Goal: Task Accomplishment & Management: Manage account settings

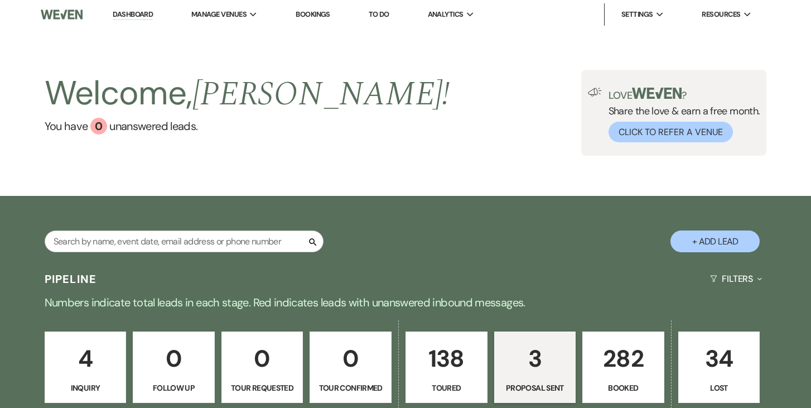
select select "6"
click at [196, 240] on input "text" at bounding box center [184, 241] width 279 height 22
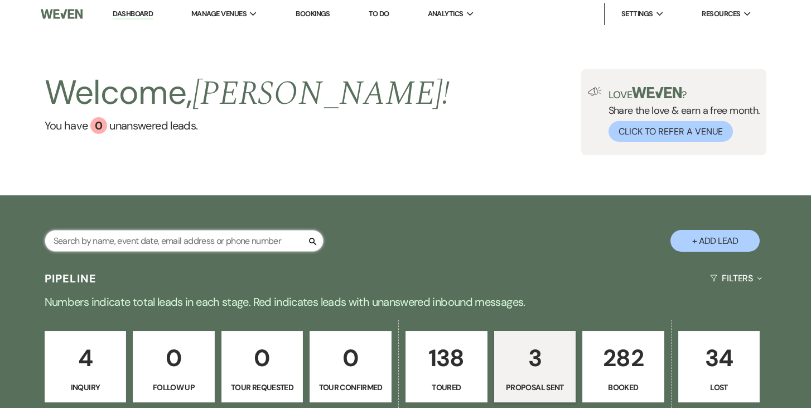
paste input "[PERSON_NAME]"
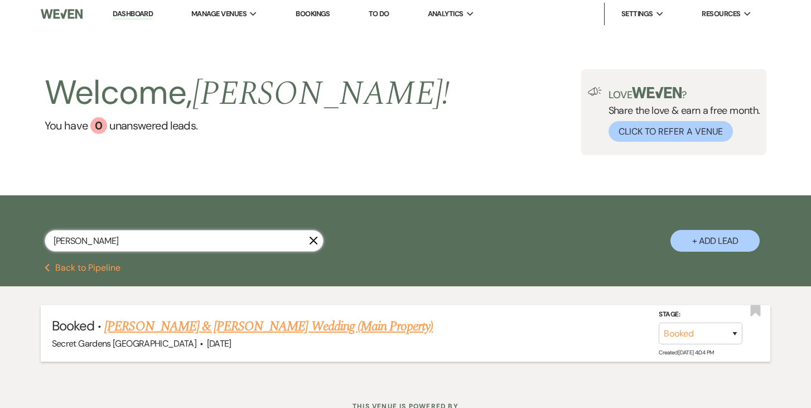
type input "[PERSON_NAME]"
click at [254, 326] on link "[PERSON_NAME] & [PERSON_NAME] Wedding (Main Property)" at bounding box center [268, 326] width 328 height 20
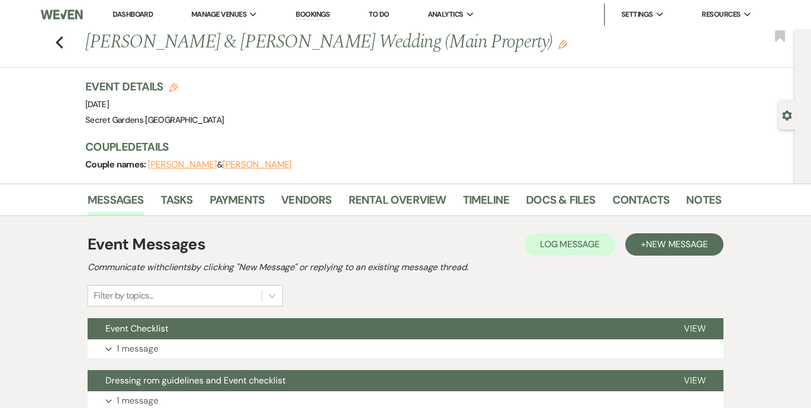
click at [786, 118] on use "button" at bounding box center [786, 115] width 9 height 10
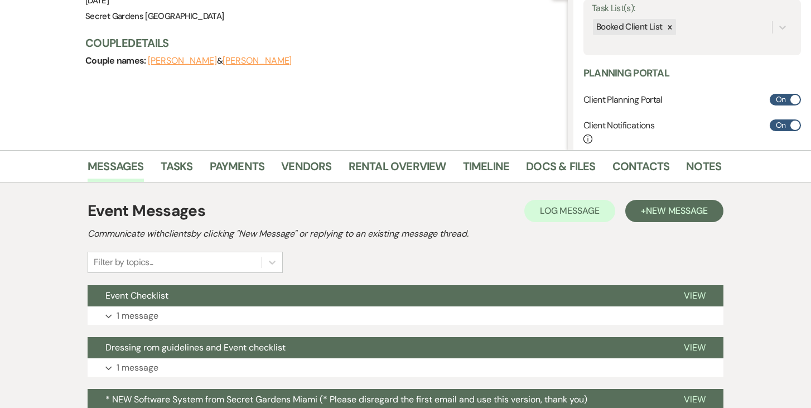
scroll to position [134, 0]
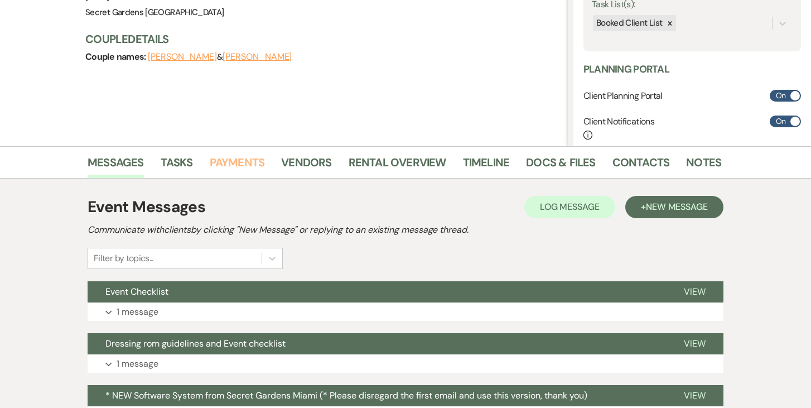
click at [244, 161] on link "Payments" at bounding box center [237, 165] width 55 height 25
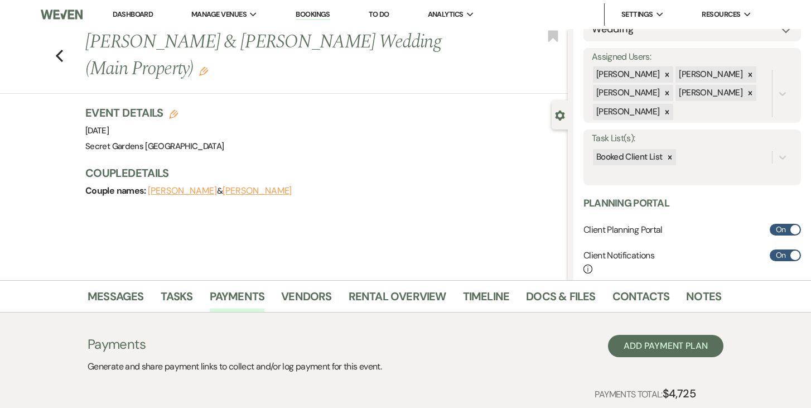
click at [133, 12] on link "Dashboard" at bounding box center [133, 13] width 40 height 9
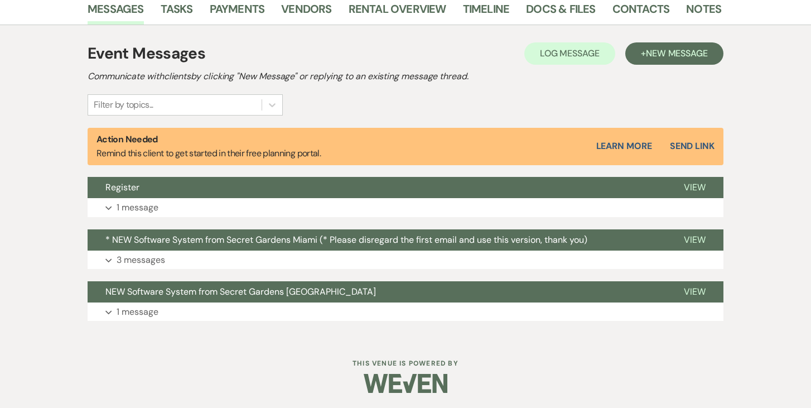
scroll to position [289, 0]
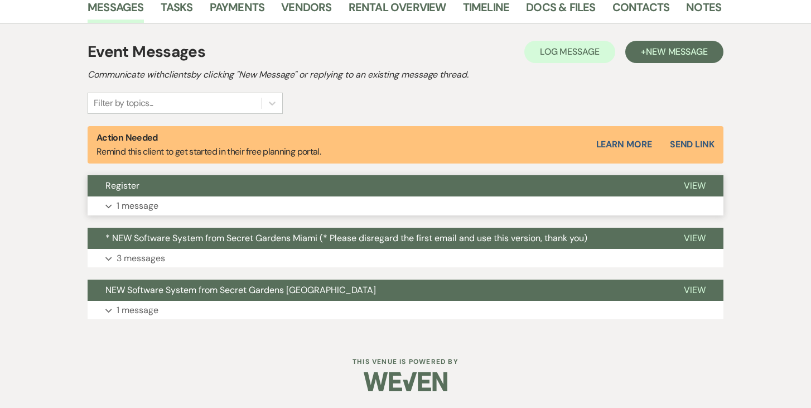
click at [699, 185] on span "View" at bounding box center [695, 186] width 22 height 12
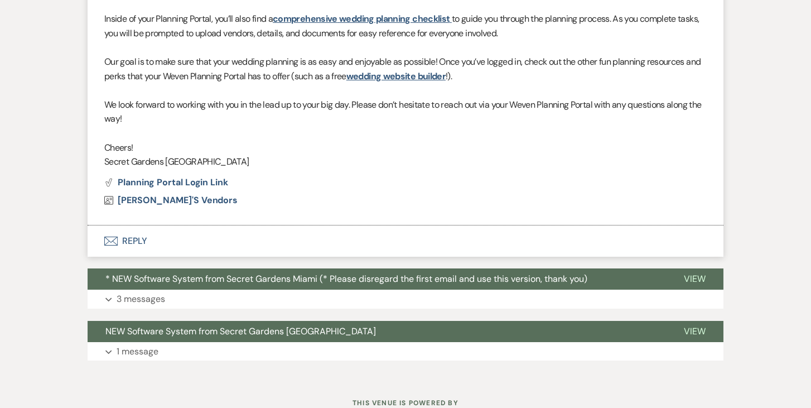
scroll to position [670, 0]
click at [697, 279] on span "View" at bounding box center [695, 279] width 22 height 12
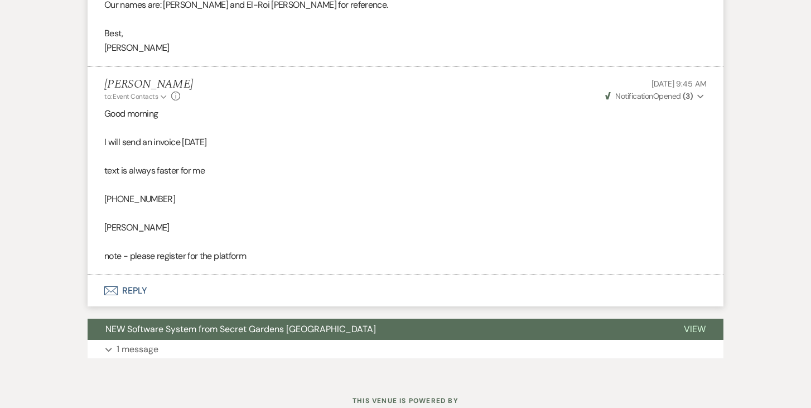
scroll to position [1486, 0]
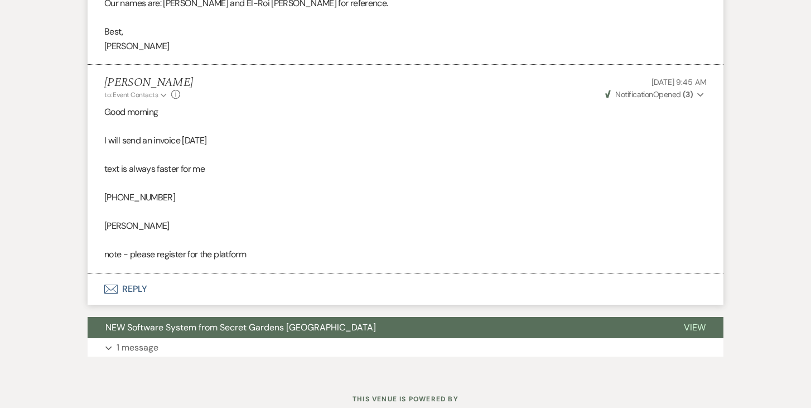
click at [131, 288] on button "Envelope Reply" at bounding box center [406, 288] width 636 height 31
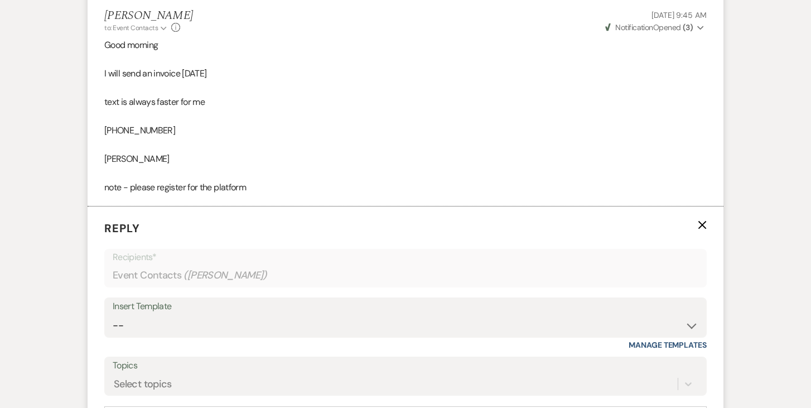
scroll to position [1636, 0]
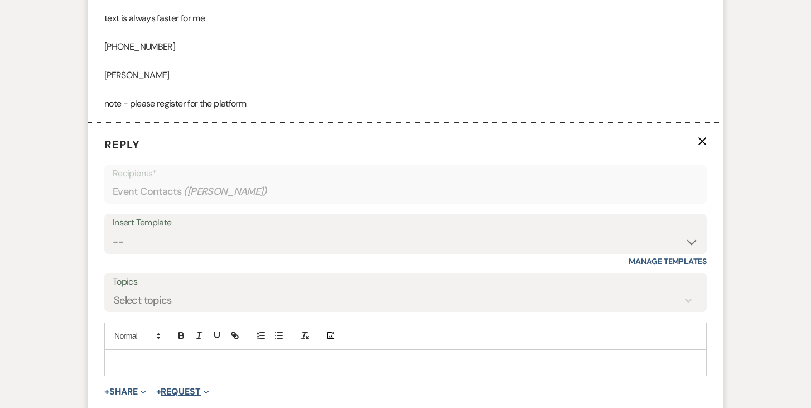
click at [194, 392] on button "+ Request Expand" at bounding box center [182, 391] width 53 height 9
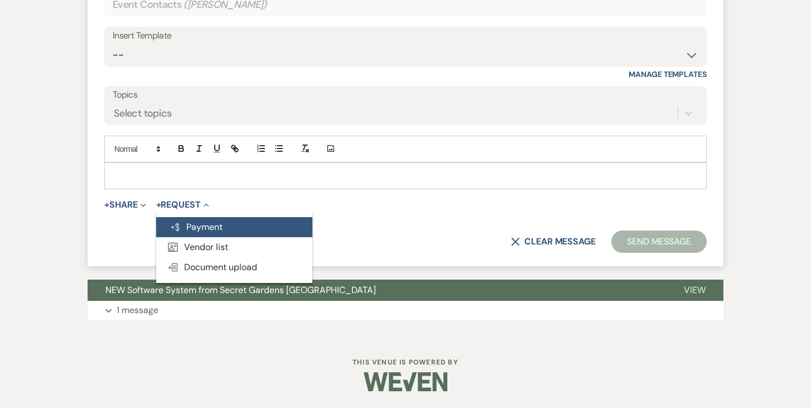
scroll to position [1820, 0]
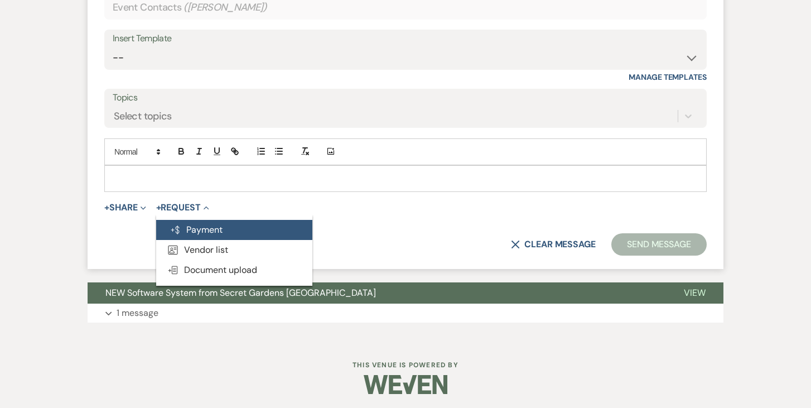
click at [225, 226] on button "Generate Payment Payment" at bounding box center [234, 230] width 156 height 20
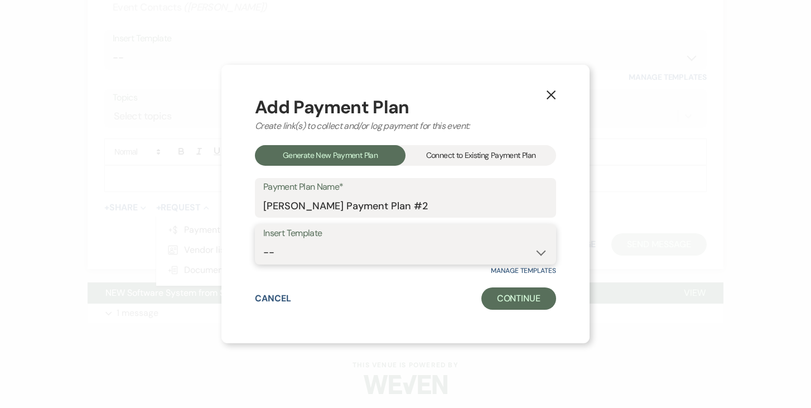
click at [539, 250] on select "-- Test Standard Payment Plan Balance Security Early Access Bridal Suite" at bounding box center [405, 252] width 284 height 22
select select "427"
click at [263, 241] on select "-- Test Standard Payment Plan Balance Security Early Access Bridal Suite" at bounding box center [405, 252] width 284 height 22
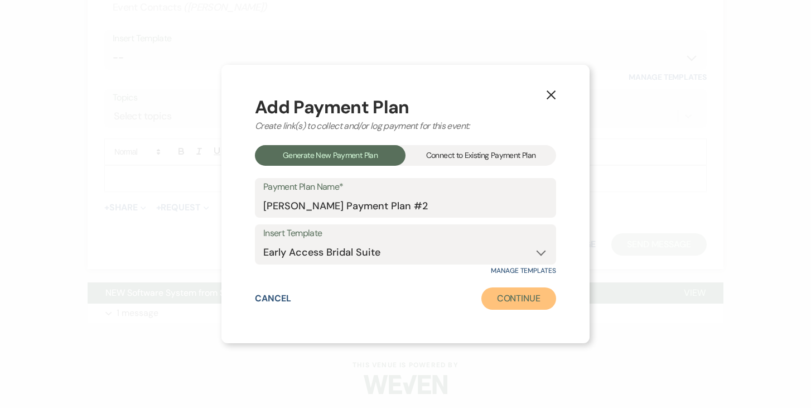
click at [521, 302] on button "Continue" at bounding box center [518, 298] width 75 height 22
select select "2"
select select "percentage"
select select "true"
select select "client"
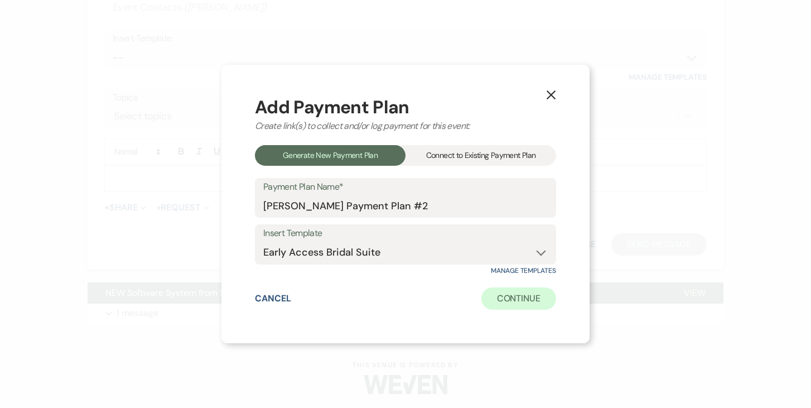
select select "days"
select select "afterDueDate"
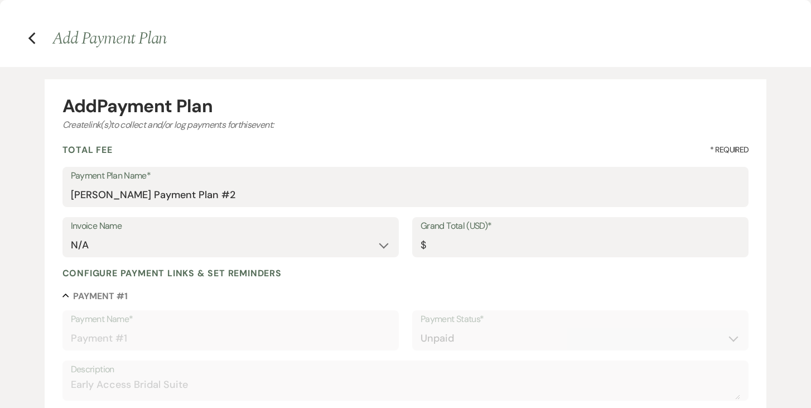
click at [475, 239] on input "Grand Total (USD)*" at bounding box center [580, 245] width 320 height 22
click at [445, 244] on input "Grand Total (USD)*" at bounding box center [580, 246] width 318 height 22
click at [436, 248] on input "Grand Total (USD)*" at bounding box center [580, 246] width 318 height 22
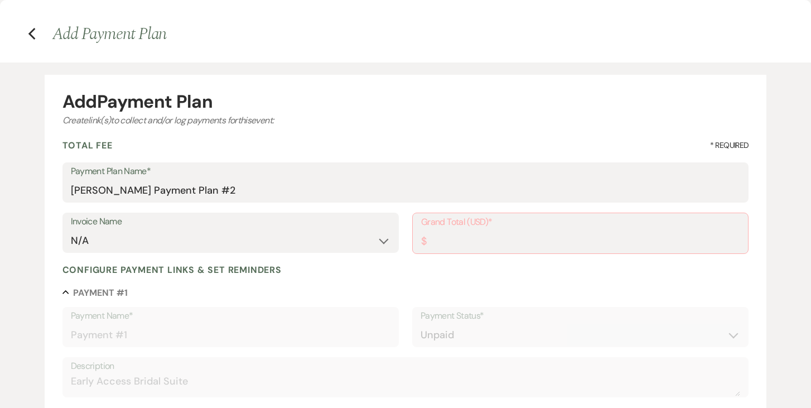
click at [467, 248] on input "Grand Total (USD)*" at bounding box center [580, 241] width 318 height 22
click at [458, 235] on input "Grand Total (USD)*" at bounding box center [580, 241] width 318 height 22
type input "7"
type input "7.00"
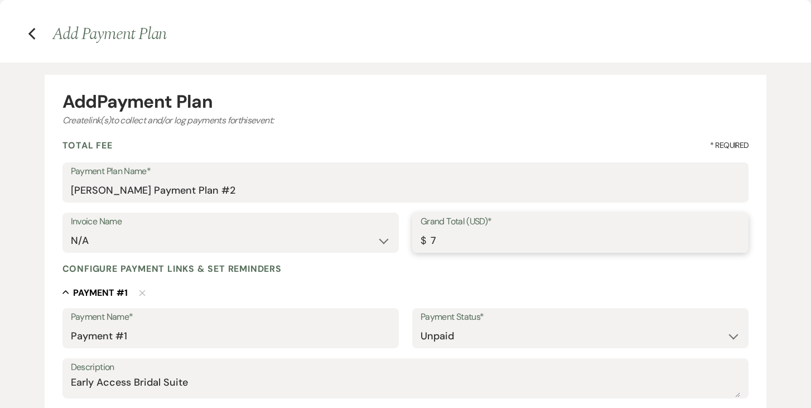
type input "76"
type input "76.00"
type input "765"
type input "765.00"
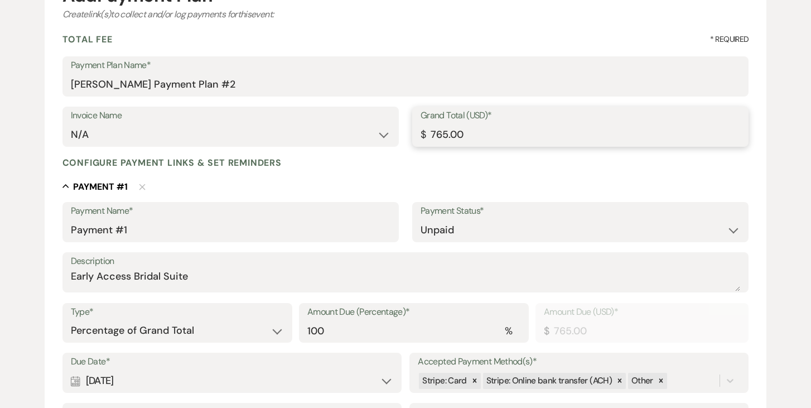
scroll to position [161, 0]
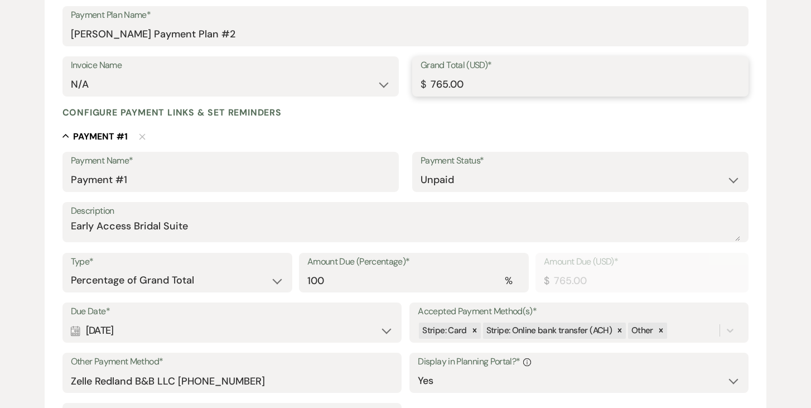
type input "765.00"
click at [386, 332] on div "Calendar Oct 31, 2026 Expand" at bounding box center [232, 331] width 322 height 22
select select "day"
select select "beforeEventDate"
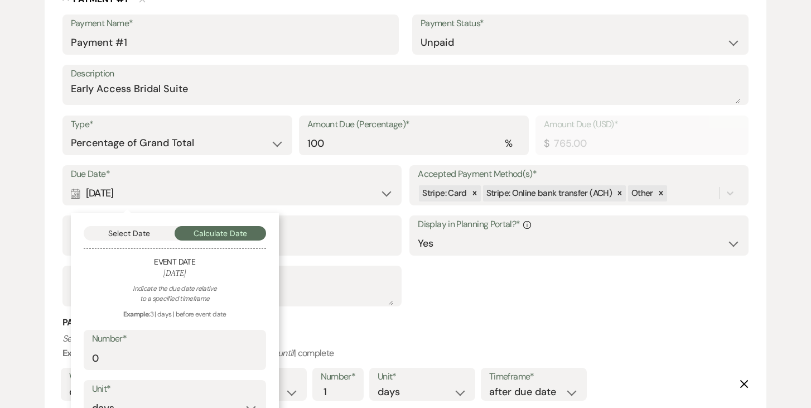
scroll to position [299, 0]
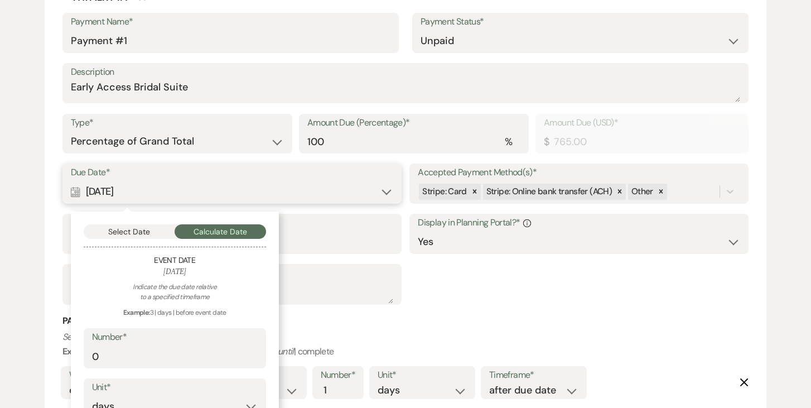
click at [151, 230] on button "Select Date" at bounding box center [129, 231] width 91 height 14
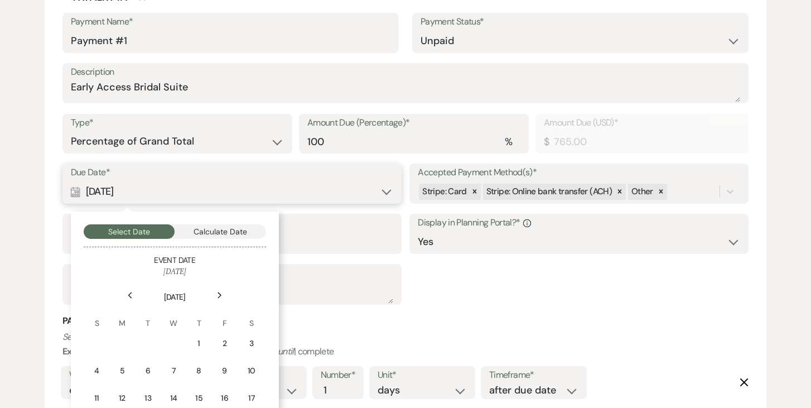
scroll to position [400, 0]
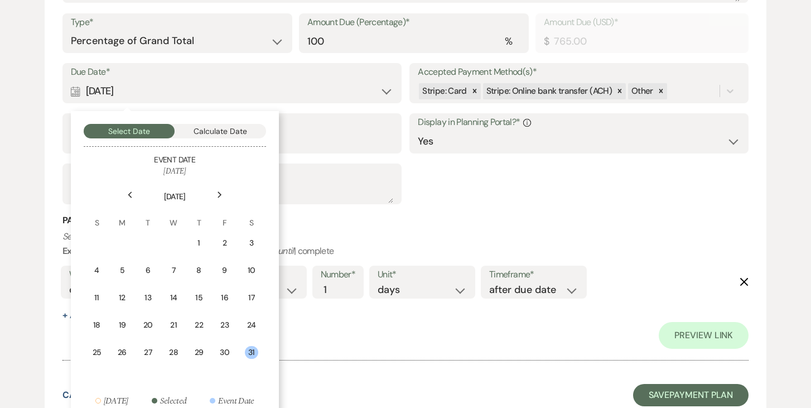
click at [131, 195] on icon "Previous" at bounding box center [130, 194] width 6 height 7
click at [130, 195] on icon "Previous" at bounding box center [130, 194] width 6 height 7
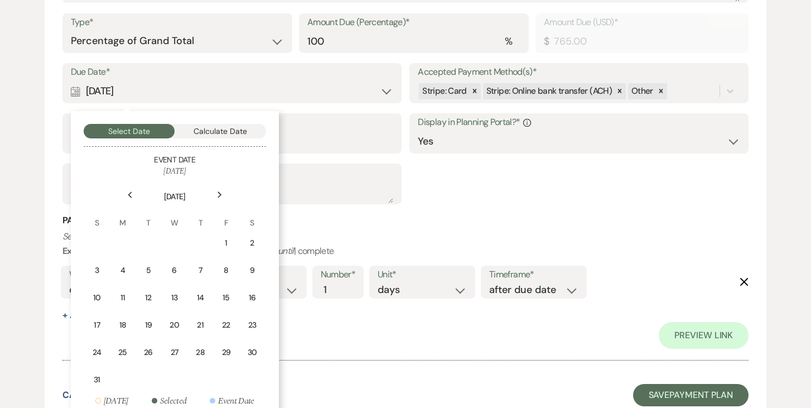
click at [131, 195] on icon "Previous" at bounding box center [130, 194] width 6 height 7
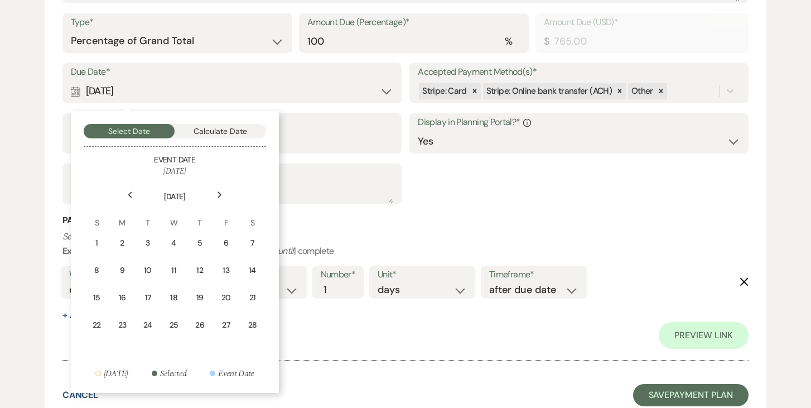
click at [131, 195] on icon "Previous" at bounding box center [130, 194] width 6 height 7
click at [130, 195] on icon "Previous" at bounding box center [130, 194] width 6 height 7
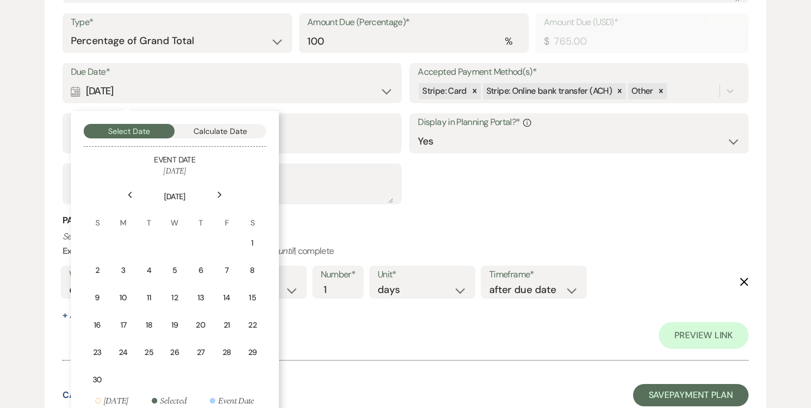
click at [130, 195] on icon "Previous" at bounding box center [130, 194] width 6 height 7
click at [228, 298] on div "19" at bounding box center [224, 299] width 14 height 14
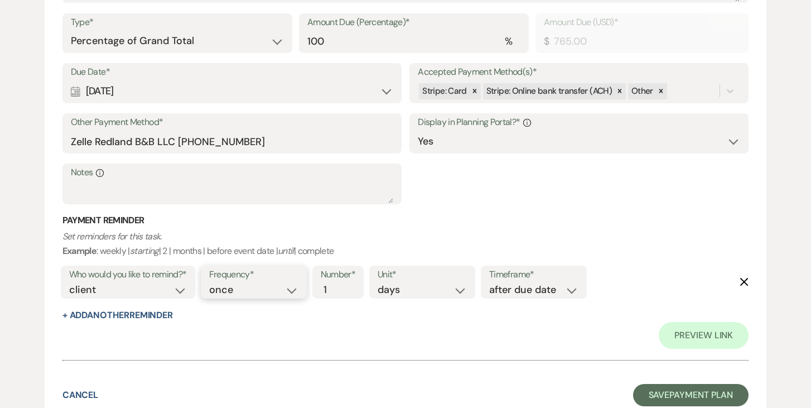
click at [296, 289] on select "once daily weekly monthly" at bounding box center [253, 289] width 89 height 15
select select "daily"
click at [211, 282] on select "once daily weekly monthly" at bounding box center [253, 289] width 89 height 15
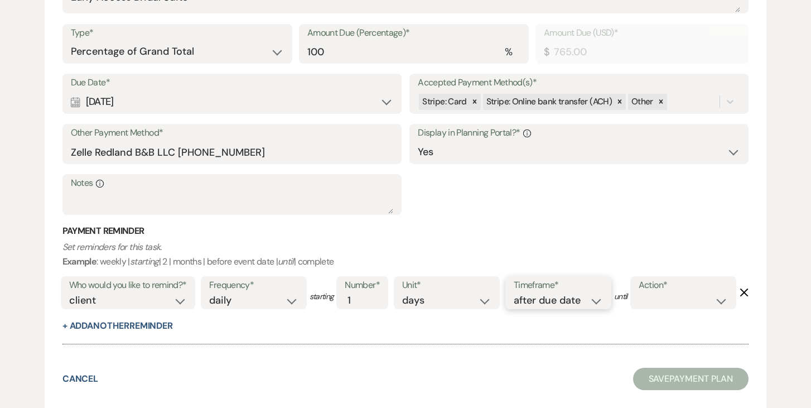
click at [590, 293] on select "before due date after due date on due date on custom date" at bounding box center [558, 300] width 89 height 15
click at [516, 293] on select "before due date after due date on due date on custom date" at bounding box center [558, 300] width 89 height 15
click at [639, 308] on select "complete due date custom date" at bounding box center [683, 300] width 89 height 15
select select "complete"
click at [639, 308] on select "complete due date custom date" at bounding box center [683, 300] width 89 height 15
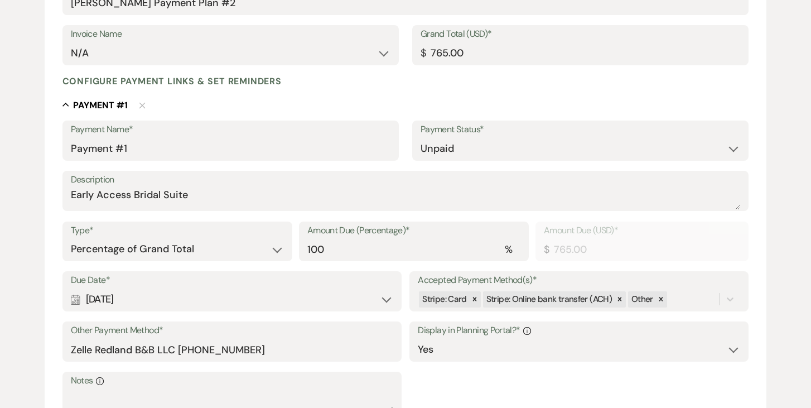
scroll to position [198, 0]
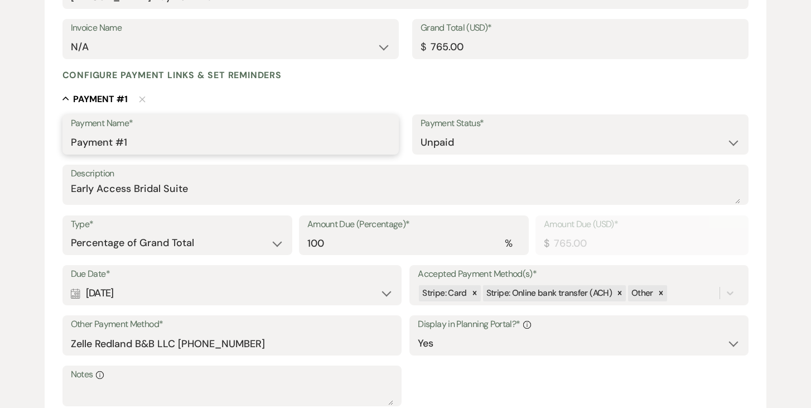
drag, startPoint x: 142, startPoint y: 141, endPoint x: 162, endPoint y: 144, distance: 20.4
click at [143, 141] on input "Payment #1" at bounding box center [231, 143] width 320 height 22
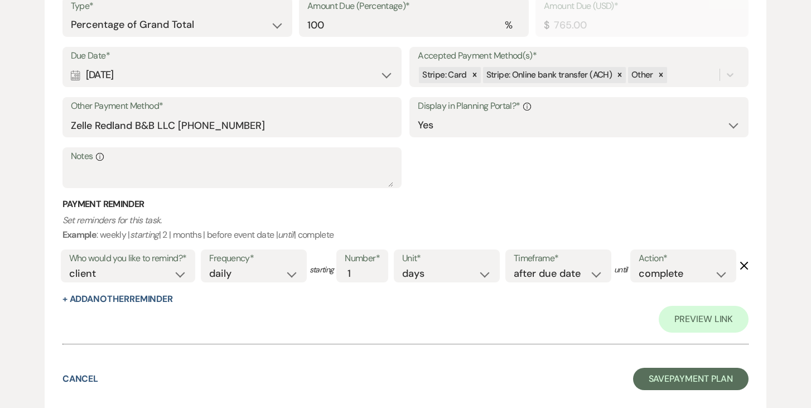
scroll to position [462, 0]
type input "Payment #1 Early Access Bridal Suite"
click at [703, 374] on button "Save Payment Plan" at bounding box center [691, 379] width 116 height 22
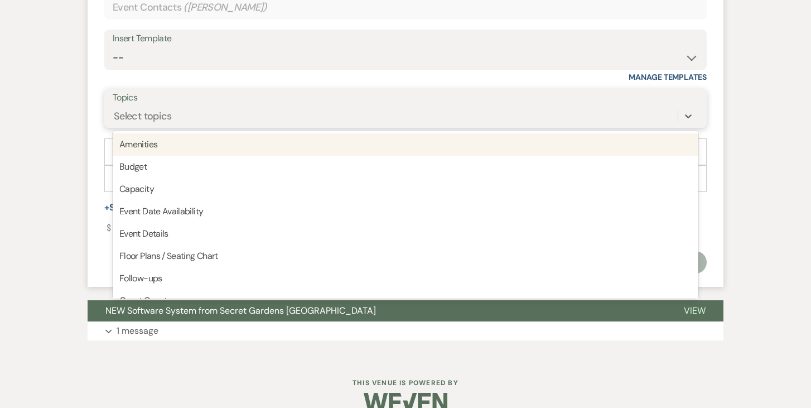
click at [244, 117] on div "Select topics" at bounding box center [395, 117] width 565 height 20
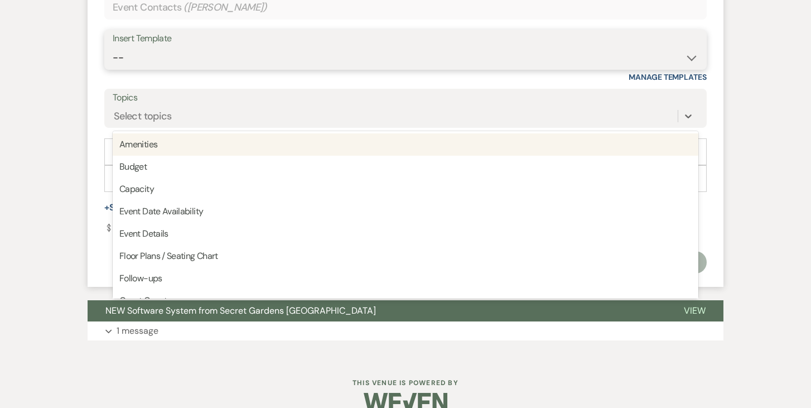
click at [264, 65] on select "-- Weven Planning Portal Introduction (Booked Events) Tour Request Response Fol…" at bounding box center [406, 58] width 586 height 22
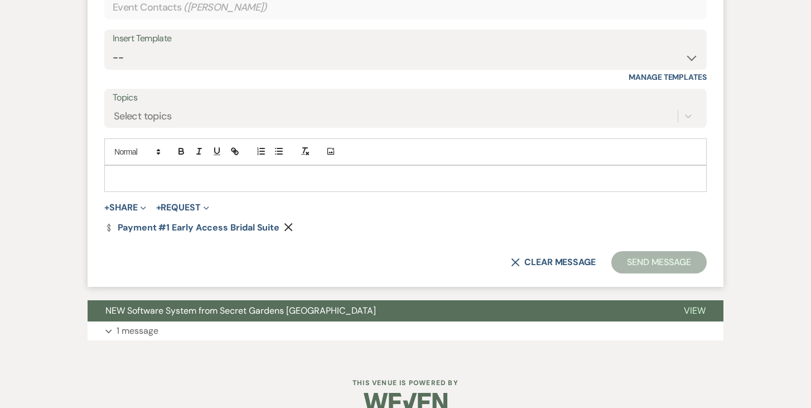
click at [335, 44] on div "Insert Template" at bounding box center [406, 39] width 586 height 16
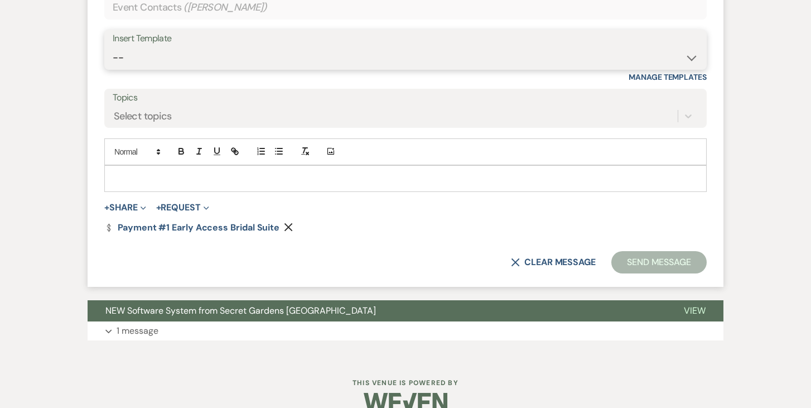
click at [333, 55] on select "-- Weven Planning Portal Introduction (Booked Events) Tour Request Response Fol…" at bounding box center [406, 58] width 586 height 22
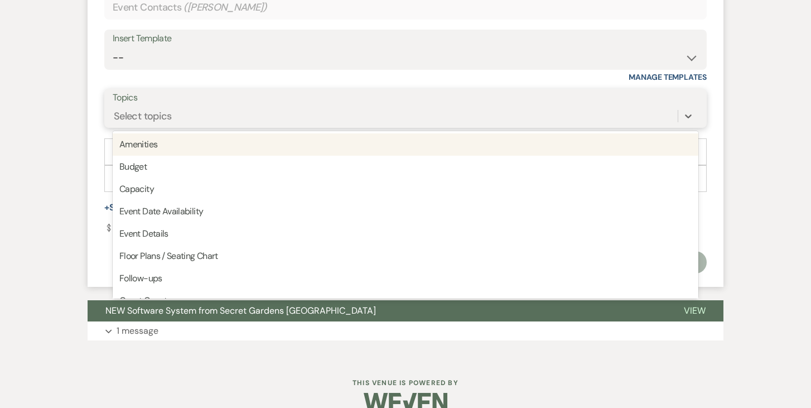
click at [267, 112] on div "Select topics" at bounding box center [395, 117] width 565 height 20
click at [320, 42] on div "Insert Template" at bounding box center [406, 39] width 586 height 16
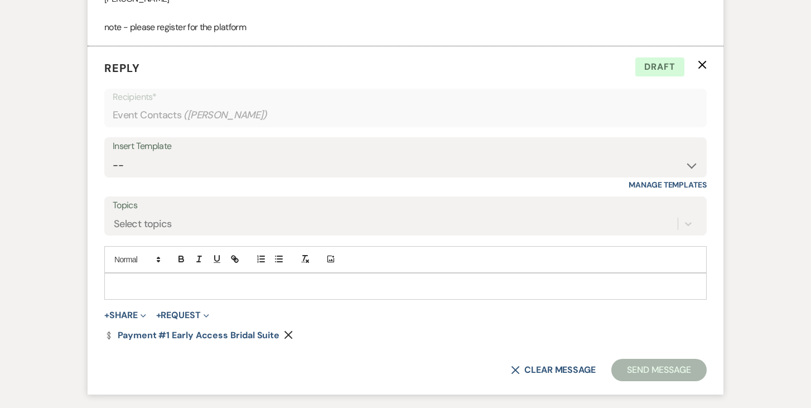
scroll to position [1714, 0]
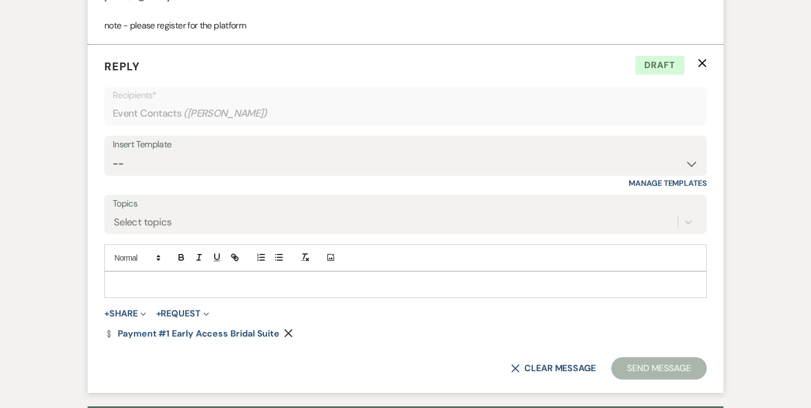
click at [269, 281] on p at bounding box center [405, 284] width 584 height 12
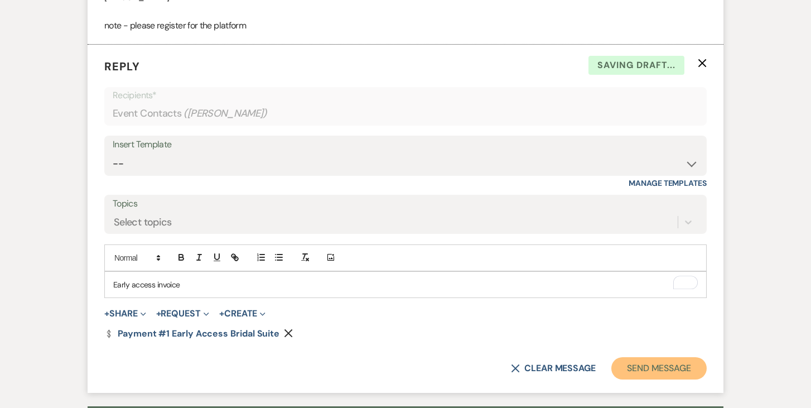
click at [659, 366] on button "Send Message" at bounding box center [658, 368] width 95 height 22
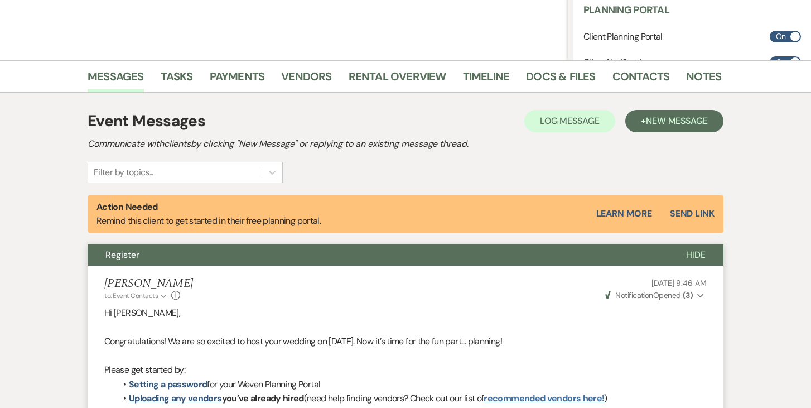
scroll to position [0, 0]
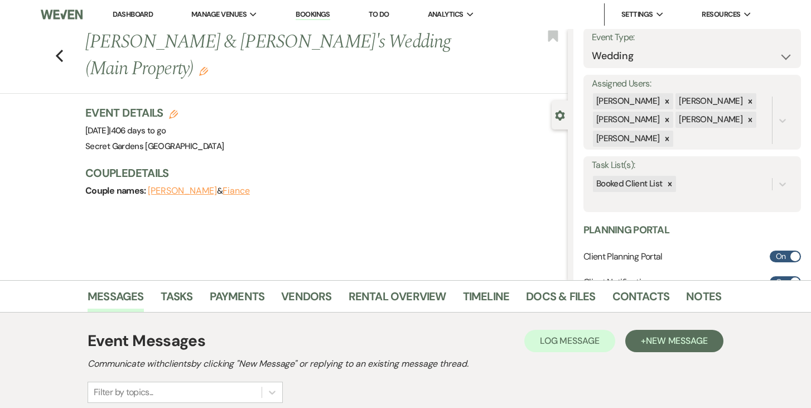
click at [239, 194] on button "Fiance" at bounding box center [236, 190] width 27 height 9
select select "1"
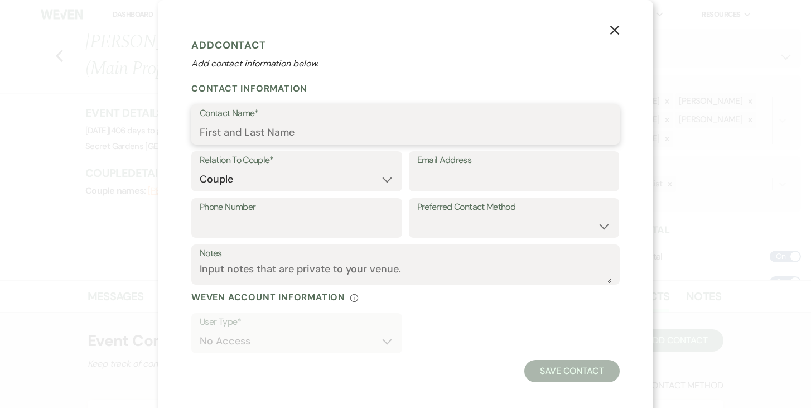
click at [312, 131] on input "Contact Name*" at bounding box center [406, 133] width 412 height 22
type input "El-Roi Sanon"
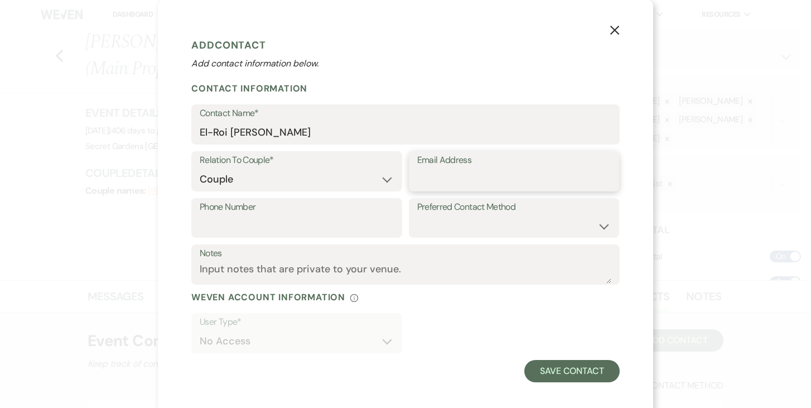
click at [453, 176] on input "Email Address" at bounding box center [514, 179] width 194 height 22
type input "m"
click at [315, 220] on input "Phone Number" at bounding box center [297, 226] width 194 height 22
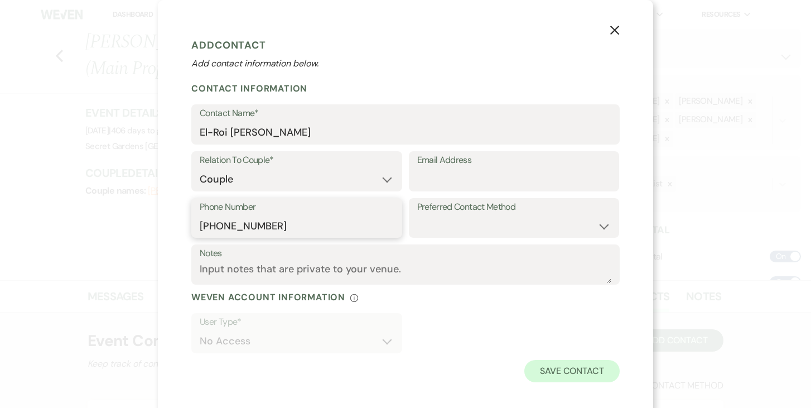
type input "857-245-8751"
click at [578, 372] on button "Save Contact" at bounding box center [571, 371] width 95 height 22
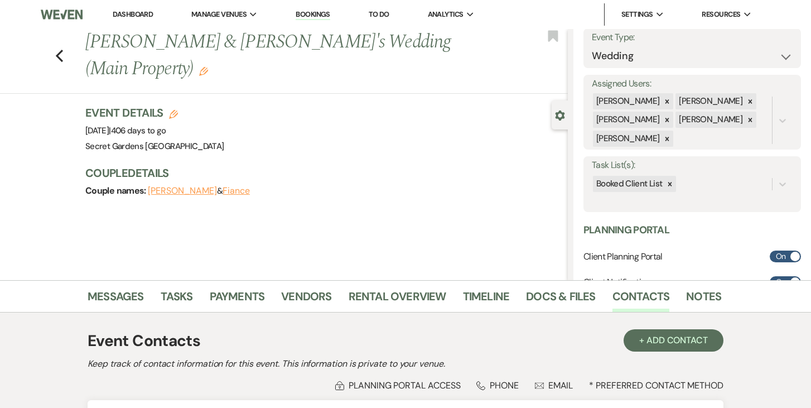
click at [197, 192] on button "Michaelle Cineus" at bounding box center [182, 190] width 69 height 9
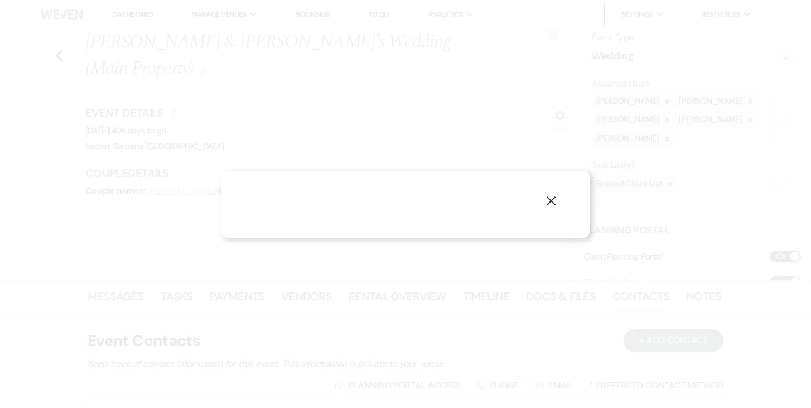
select select "1"
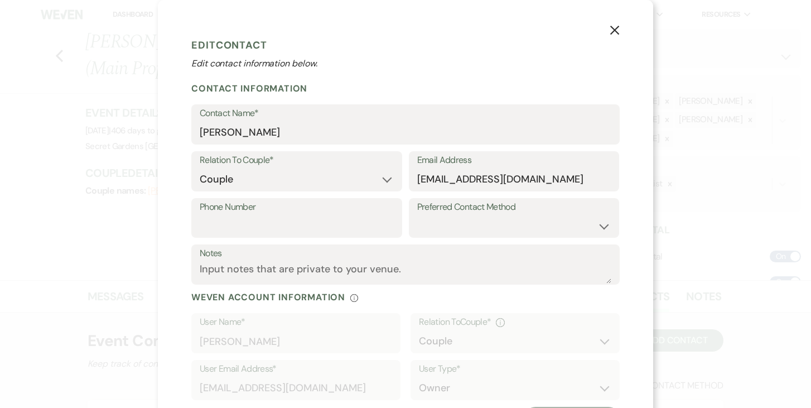
click at [617, 30] on icon "X" at bounding box center [615, 30] width 10 height 10
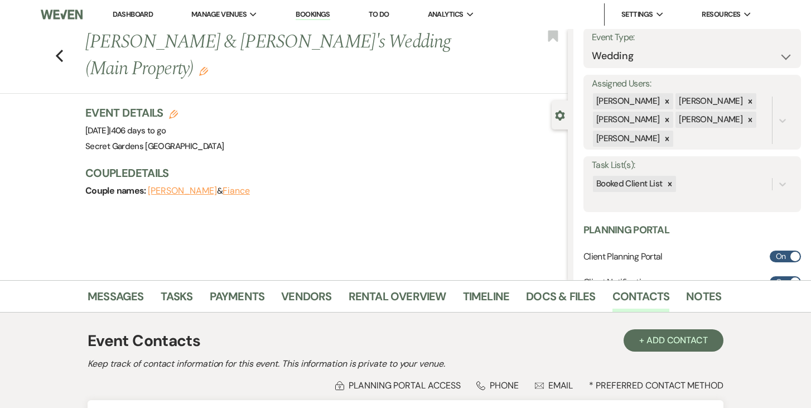
click at [240, 191] on button "Fiance" at bounding box center [236, 190] width 27 height 9
select select "1"
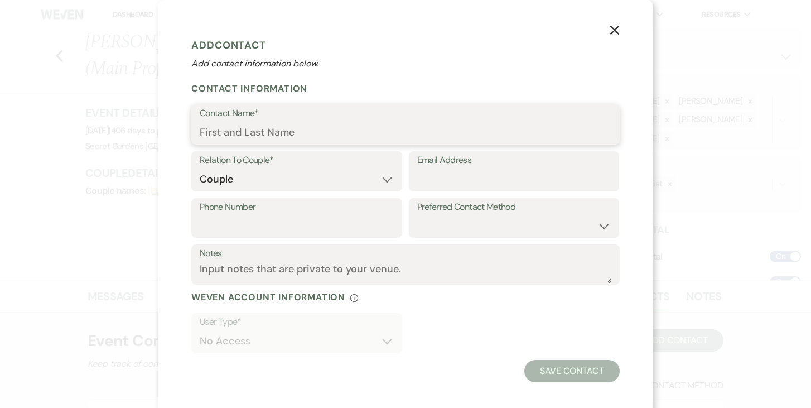
click at [321, 128] on input "Contact Name*" at bounding box center [406, 133] width 412 height 22
type input "El-Roi Sanon"
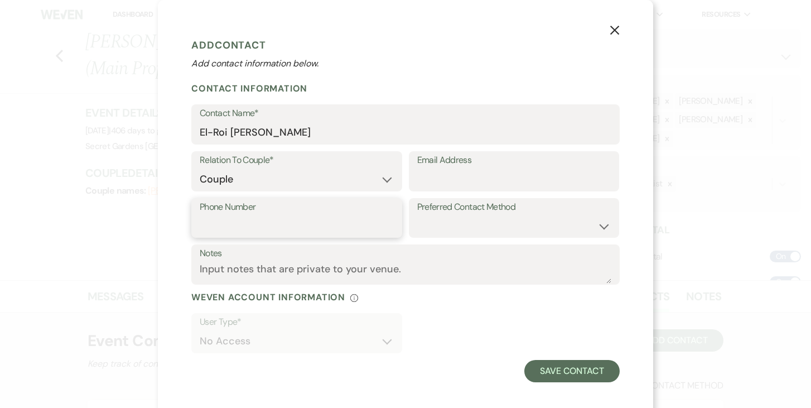
click at [329, 226] on input "Phone Number" at bounding box center [297, 226] width 194 height 22
type input "857-245-8751"
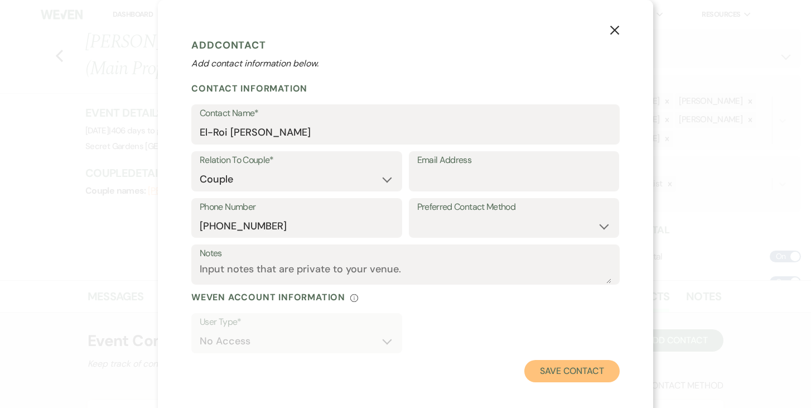
click at [570, 371] on button "Save Contact" at bounding box center [571, 371] width 95 height 22
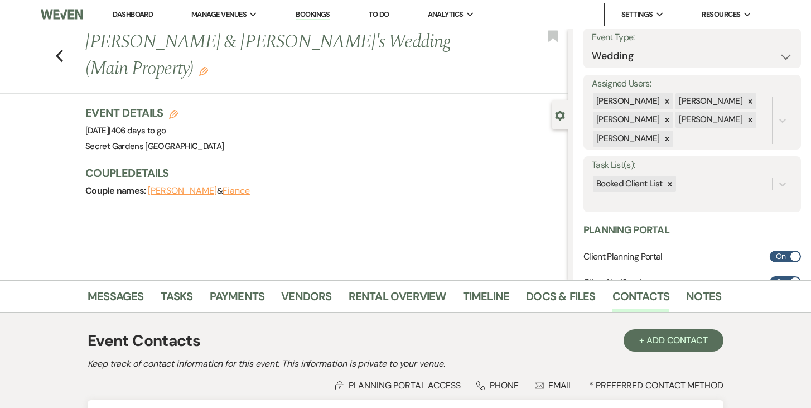
scroll to position [1, 0]
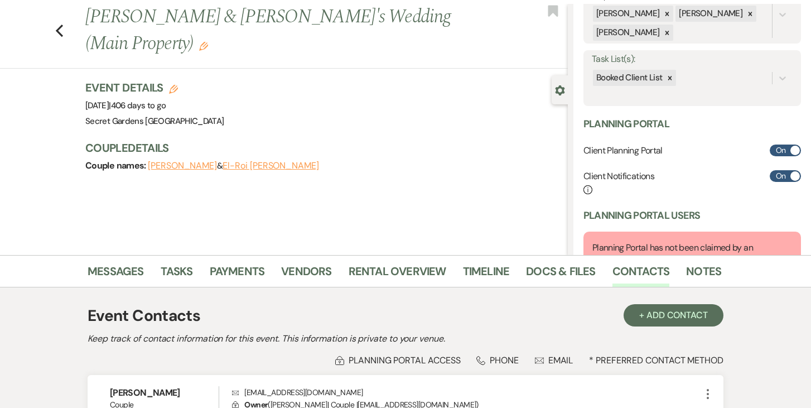
scroll to position [195, 0]
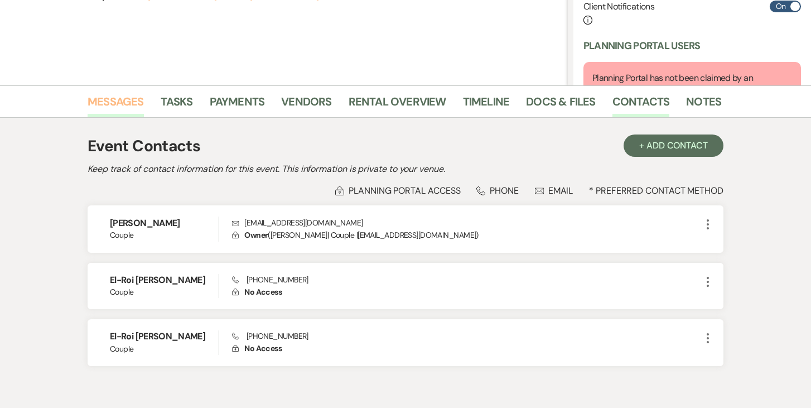
click at [120, 102] on link "Messages" at bounding box center [116, 105] width 56 height 25
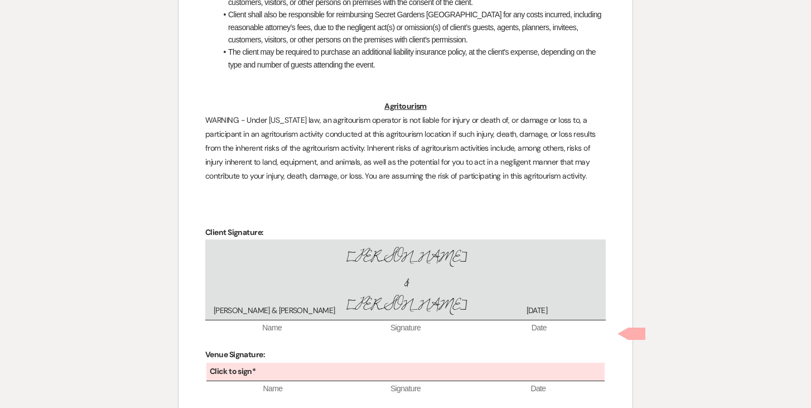
scroll to position [3195, 0]
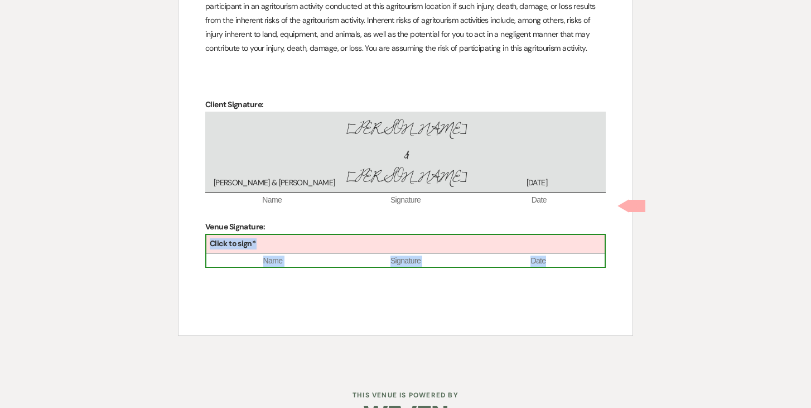
click at [369, 235] on div "Click to sign*" at bounding box center [405, 244] width 398 height 18
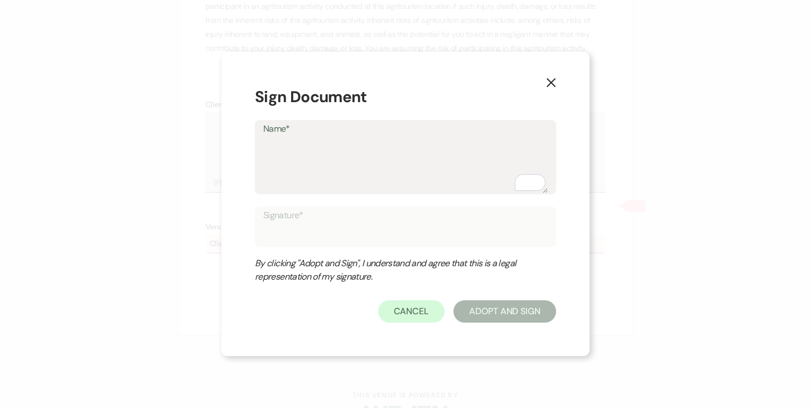
click at [316, 139] on textarea "Name*" at bounding box center [405, 165] width 284 height 56
type textarea "J"
type input "J"
type textarea "Jo"
type input "Jo"
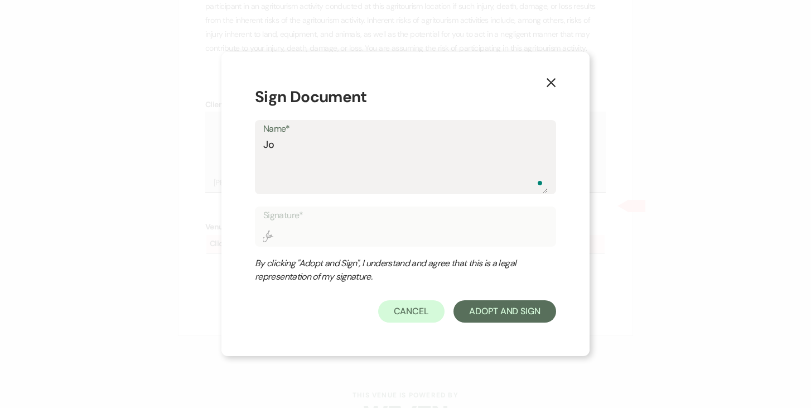
type textarea "Jos"
type input "Jos"
type textarea "Jose"
type input "Jose"
type textarea "Josep"
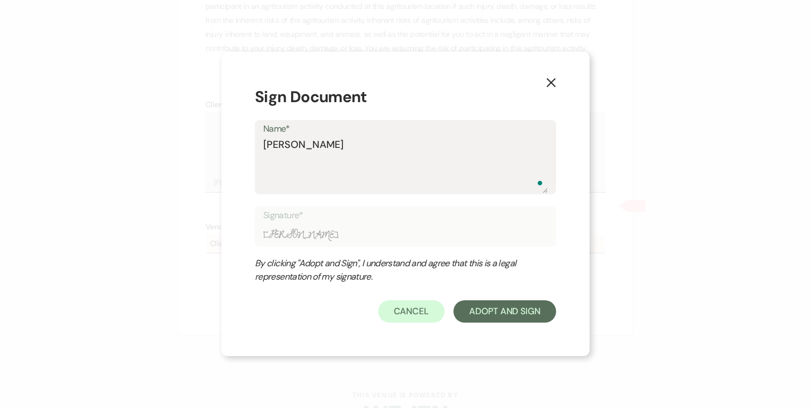
type input "Josep"
type textarea "Joseph"
type input "Joseph"
type textarea "Joseph"
type input "Joseph"
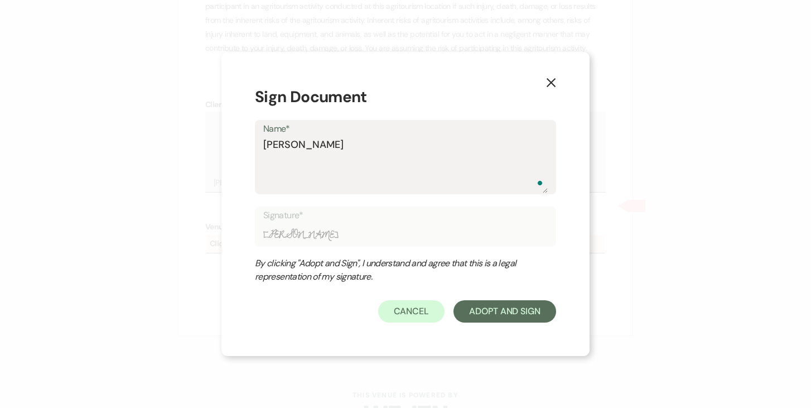
type textarea "Joseph D"
type input "Joseph D"
type textarea "Joseph Do"
type input "Joseph Do"
type textarea "Joseph Doy"
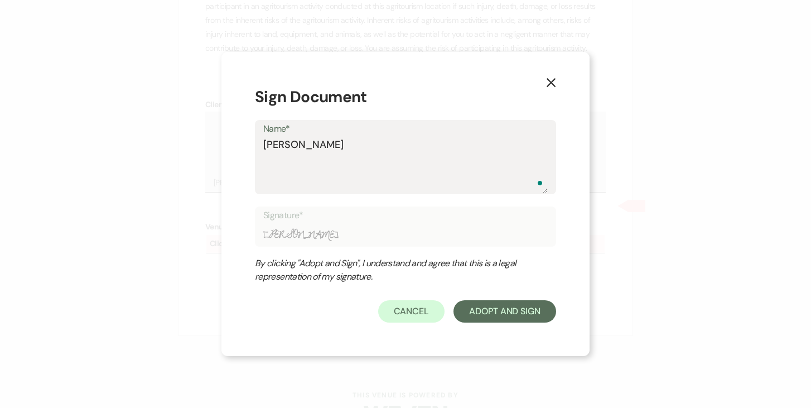
type input "Joseph Doy"
type textarea "Joseph Doyl"
type input "Joseph Doyl"
type textarea "Joseph Doyle"
type input "Joseph Doyle"
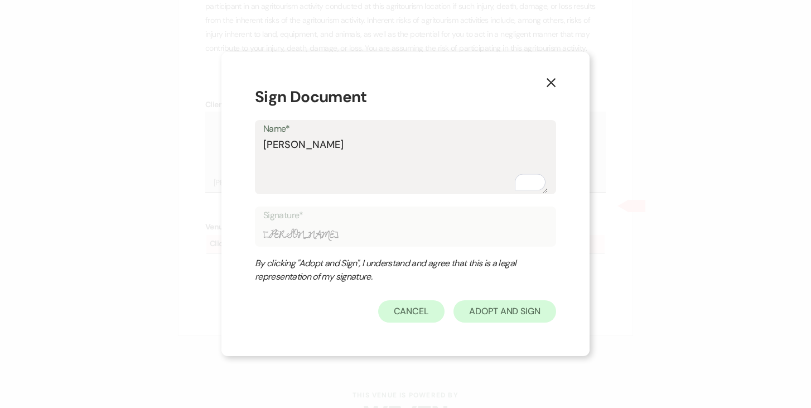
type textarea "Joseph Doyle"
click at [528, 313] on button "Adopt And Sign" at bounding box center [504, 311] width 103 height 22
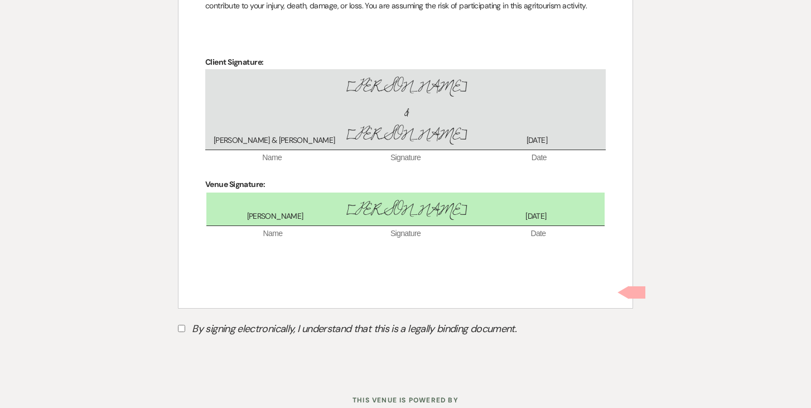
scroll to position [3243, 0]
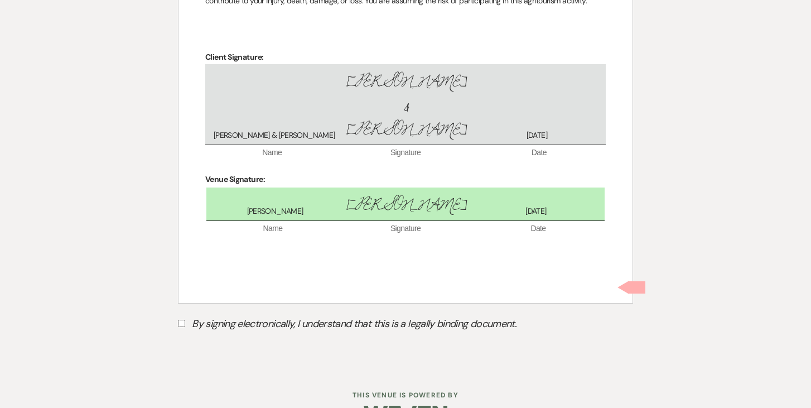
click at [183, 320] on input "By signing electronically, I understand that this is a legally binding document." at bounding box center [181, 323] width 7 height 7
checkbox input "true"
click at [223, 341] on button "Submit" at bounding box center [217, 351] width 78 height 20
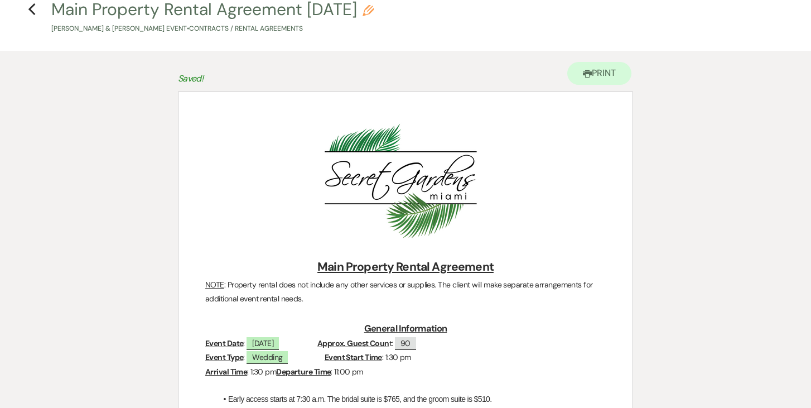
scroll to position [0, 0]
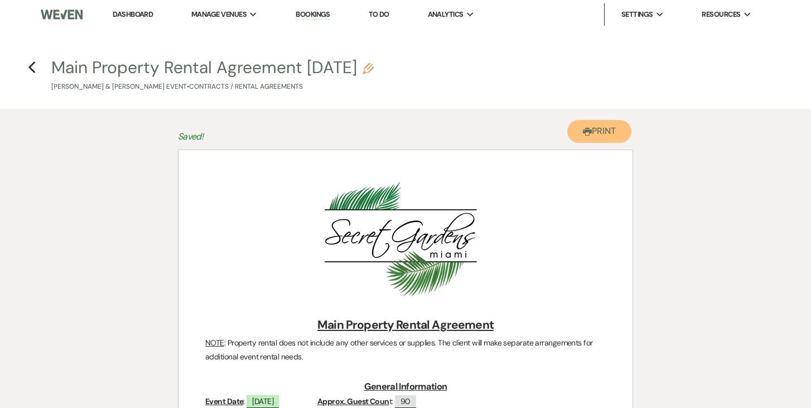
drag, startPoint x: 607, startPoint y: 134, endPoint x: 593, endPoint y: 286, distance: 152.3
click at [607, 134] on button "Printer Print" at bounding box center [599, 131] width 64 height 23
click at [35, 62] on icon "Previous" at bounding box center [32, 66] width 8 height 13
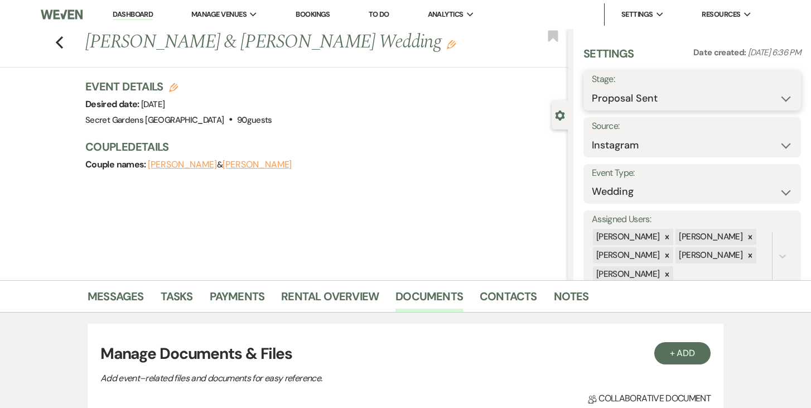
click at [790, 95] on select "Inquiry Follow Up Tour Requested Tour Confirmed Toured Proposal Sent Booked Lost" at bounding box center [692, 99] width 201 height 22
select select "7"
click at [592, 88] on select "Inquiry Follow Up Tour Requested Tour Confirmed Toured Proposal Sent Booked Lost" at bounding box center [692, 99] width 201 height 22
click at [779, 93] on button "Save" at bounding box center [778, 90] width 45 height 22
select select "1"
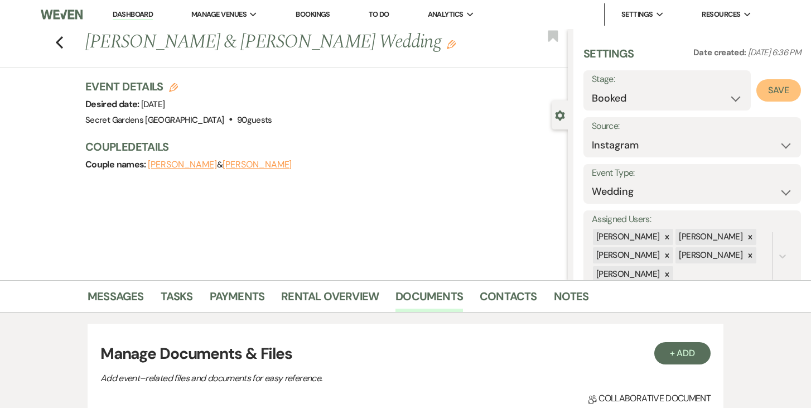
select select "834"
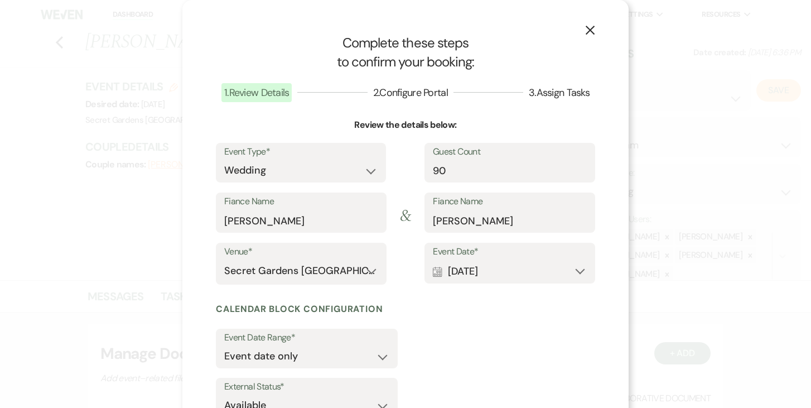
scroll to position [84, 0]
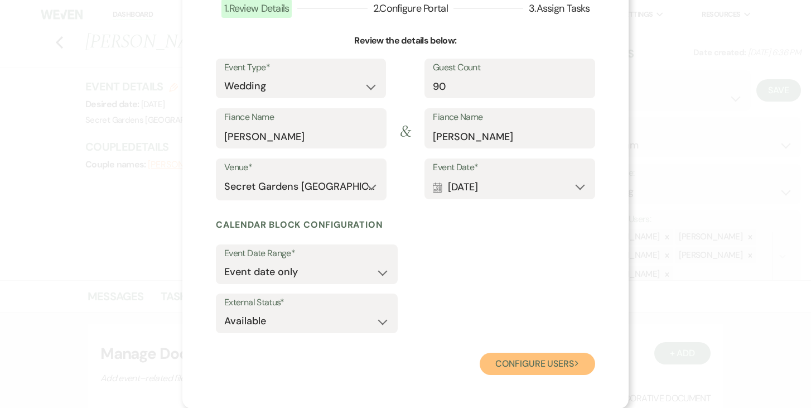
click at [545, 362] on button "Configure users Next" at bounding box center [537, 363] width 115 height 22
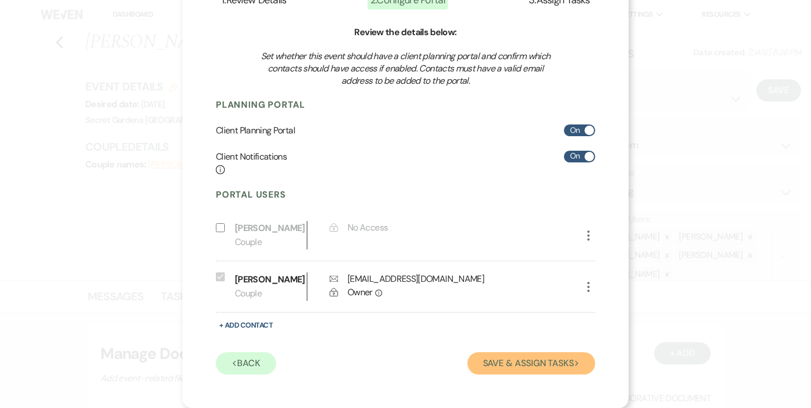
click at [545, 362] on button "Save & Assign Tasks Next" at bounding box center [531, 363] width 128 height 22
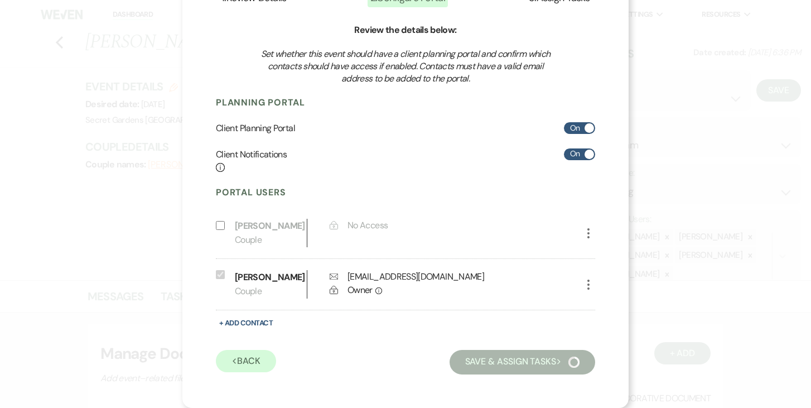
scroll to position [47, 0]
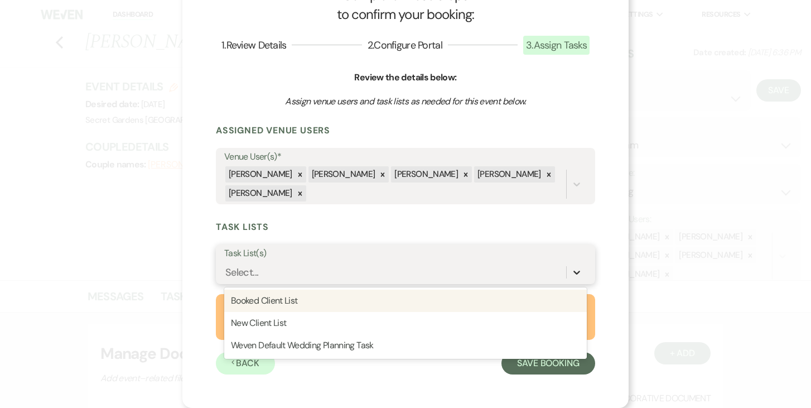
click at [581, 269] on icon at bounding box center [576, 272] width 11 height 11
click at [509, 291] on div "Booked Client List" at bounding box center [405, 300] width 362 height 22
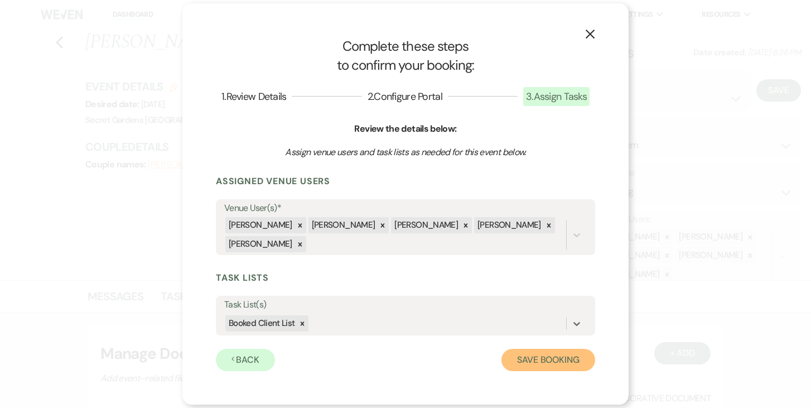
click at [542, 355] on button "Save Booking" at bounding box center [548, 360] width 94 height 22
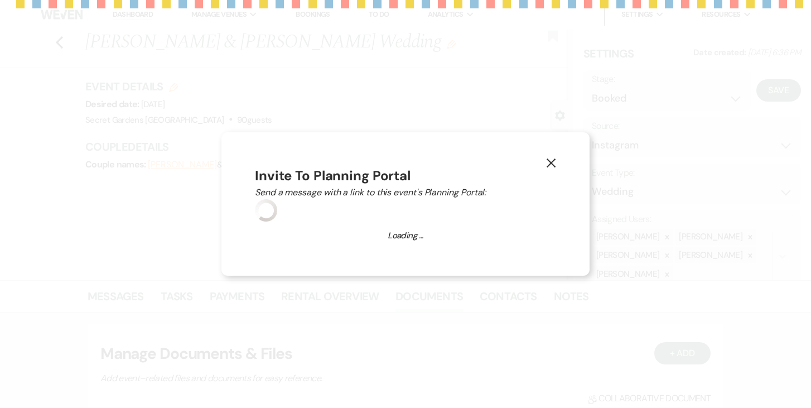
select select "14"
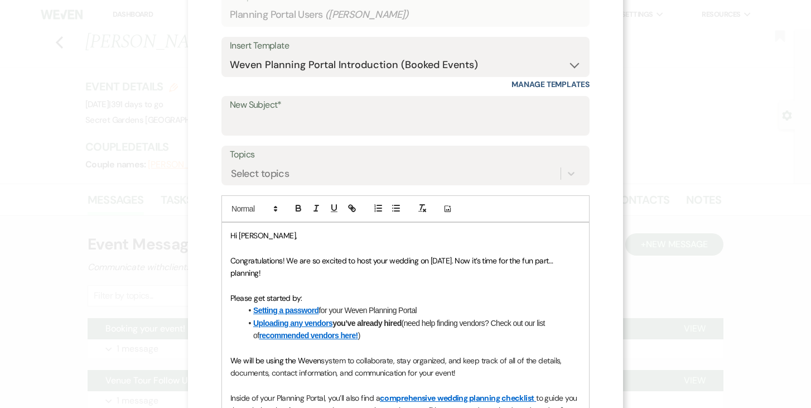
scroll to position [69, 0]
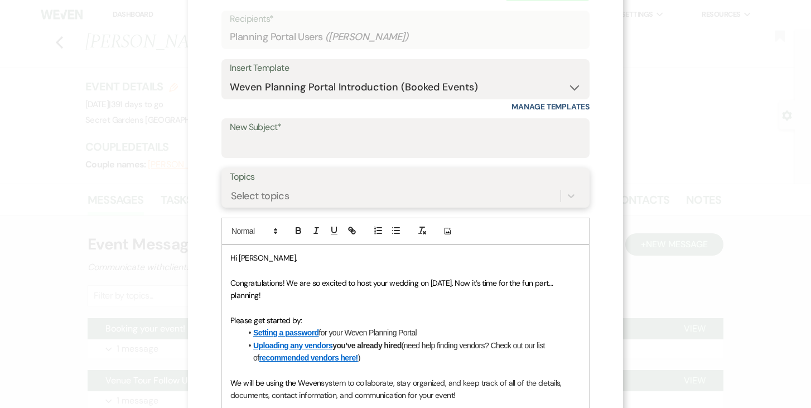
click at [340, 189] on div "Select topics" at bounding box center [395, 196] width 331 height 20
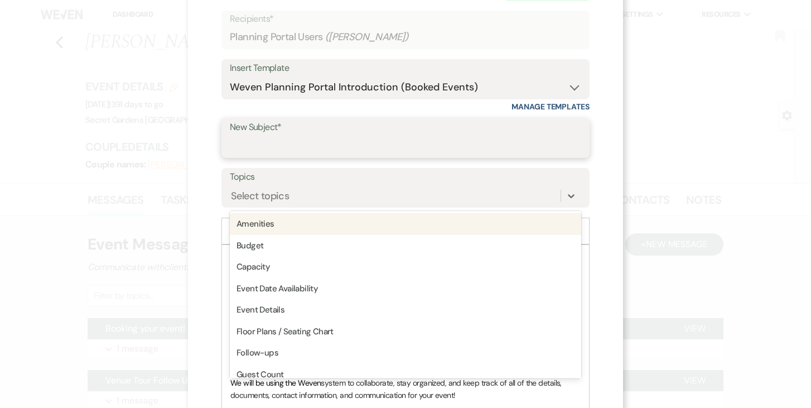
click at [351, 143] on input "New Subject*" at bounding box center [405, 146] width 351 height 22
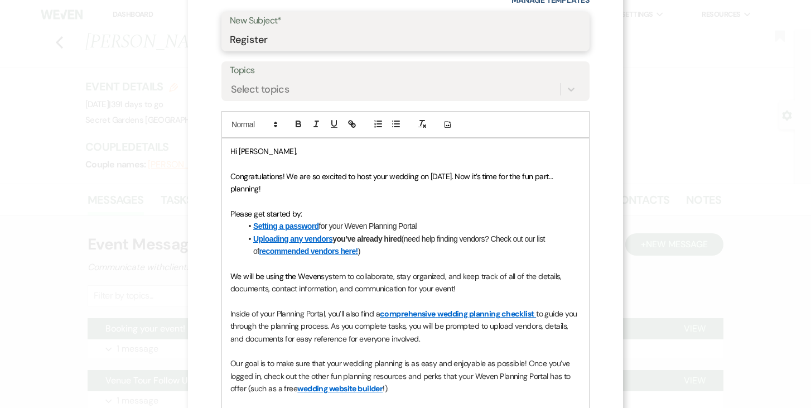
scroll to position [371, 0]
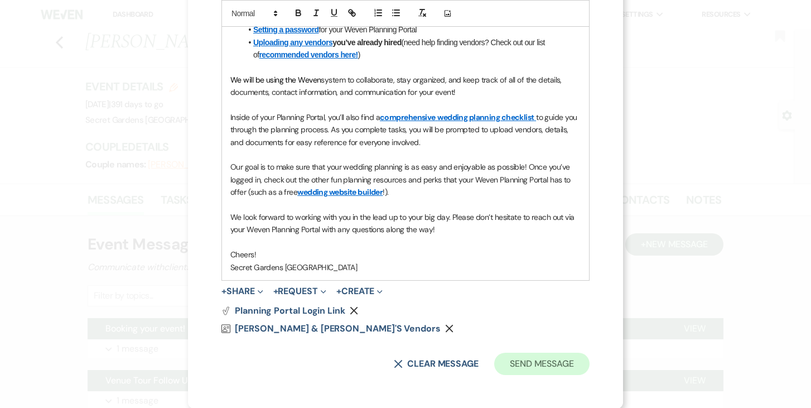
type input "Register"
click at [538, 357] on button "Send Message" at bounding box center [541, 363] width 95 height 22
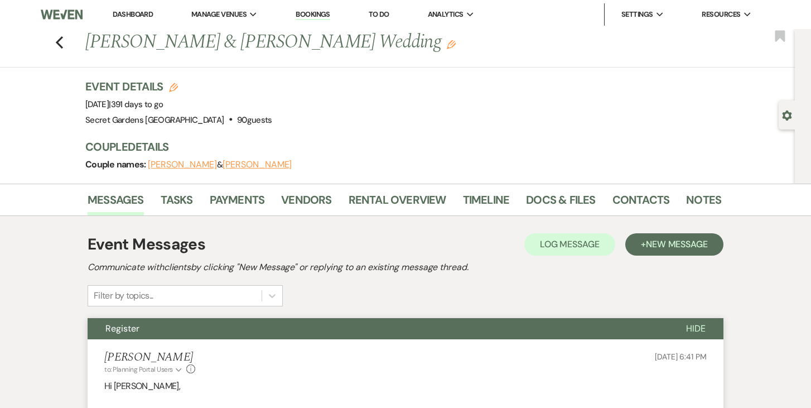
click at [785, 117] on use "button" at bounding box center [786, 115] width 9 height 10
select select "7"
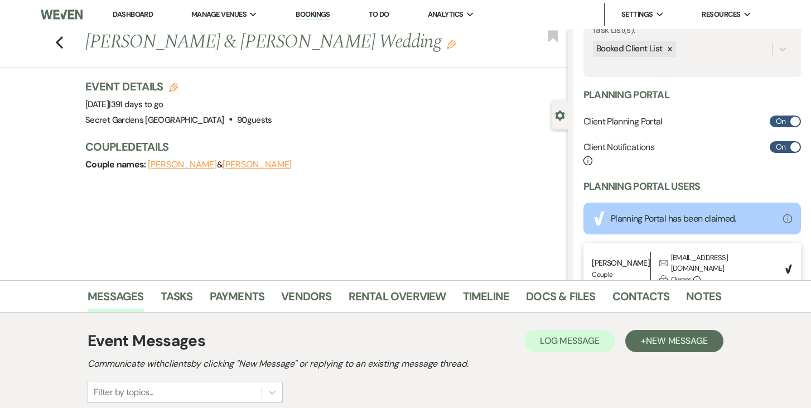
scroll to position [0, 0]
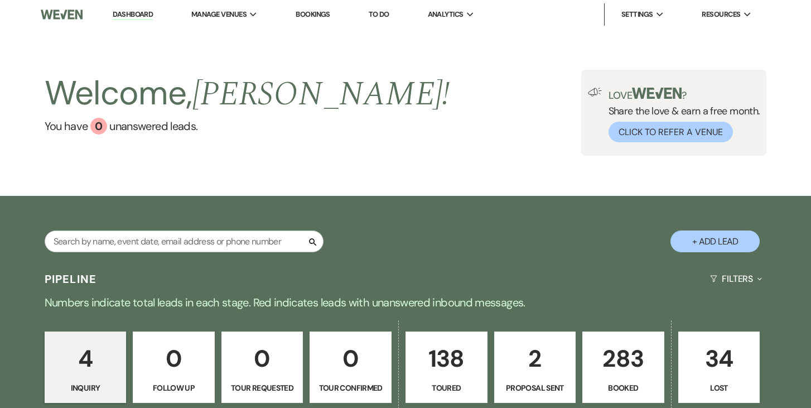
click at [536, 358] on p "2" at bounding box center [534, 358] width 67 height 37
select select "6"
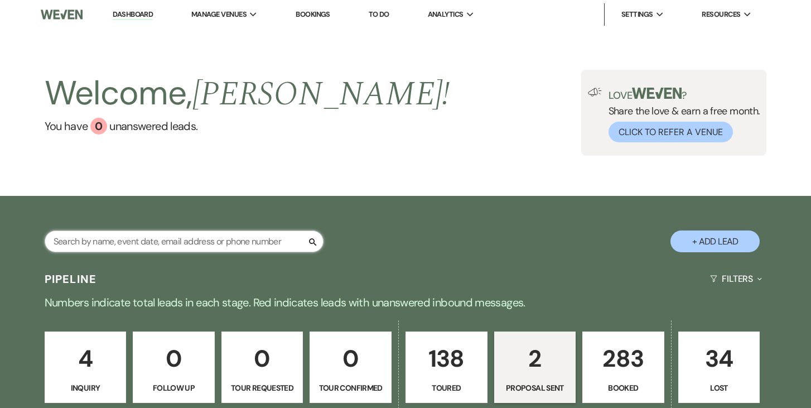
click at [236, 238] on input "text" at bounding box center [184, 241] width 279 height 22
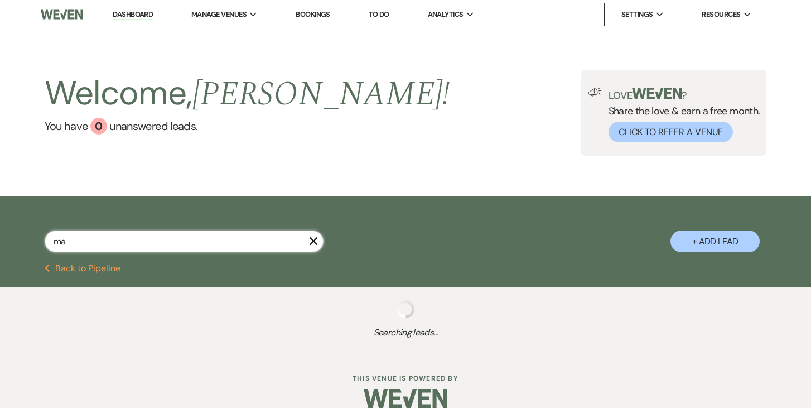
type input "mar"
select select "5"
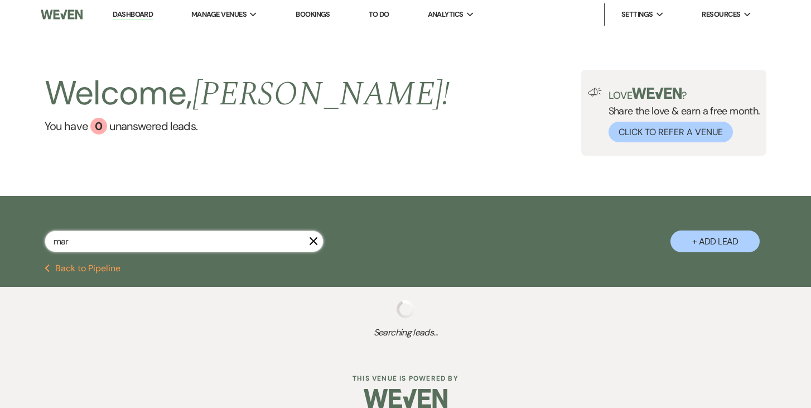
select select "5"
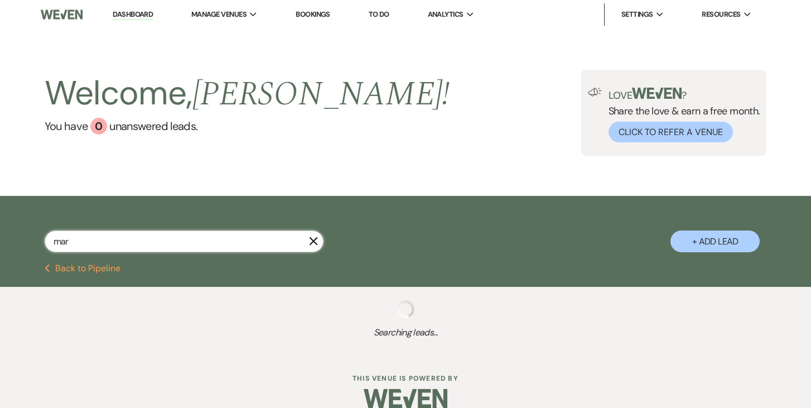
select select "5"
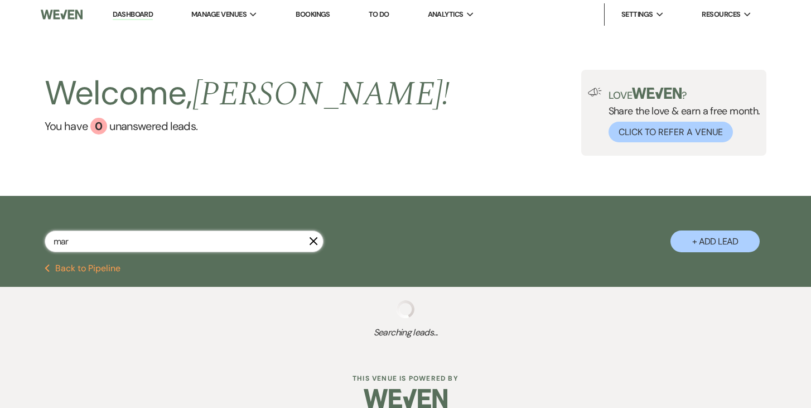
select select "5"
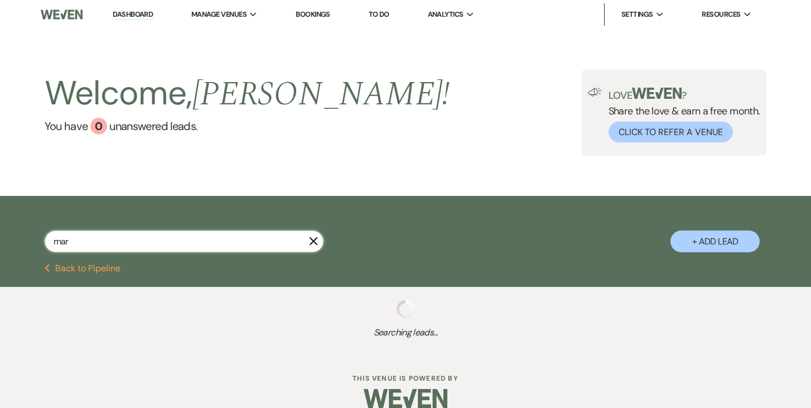
select select "5"
select select "8"
select select "1"
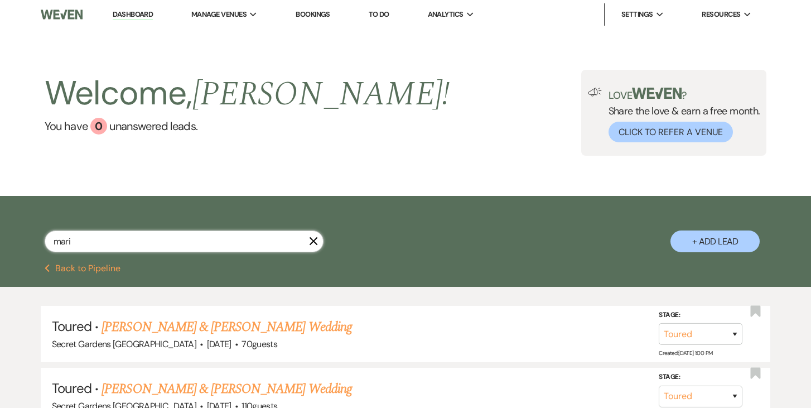
type input "[PERSON_NAME]"
select select "5"
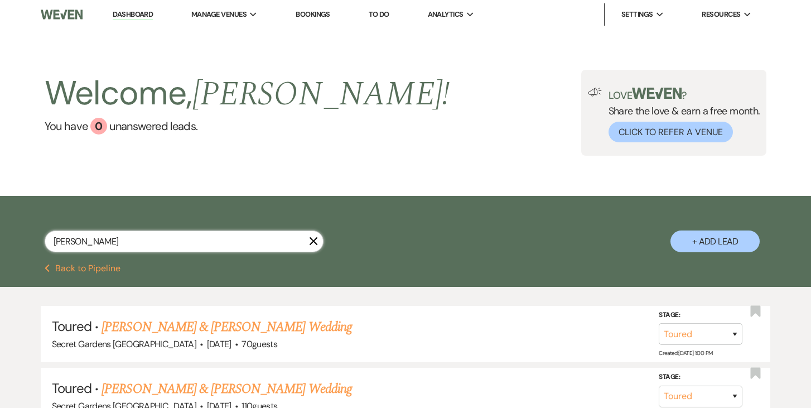
select select "5"
select select "8"
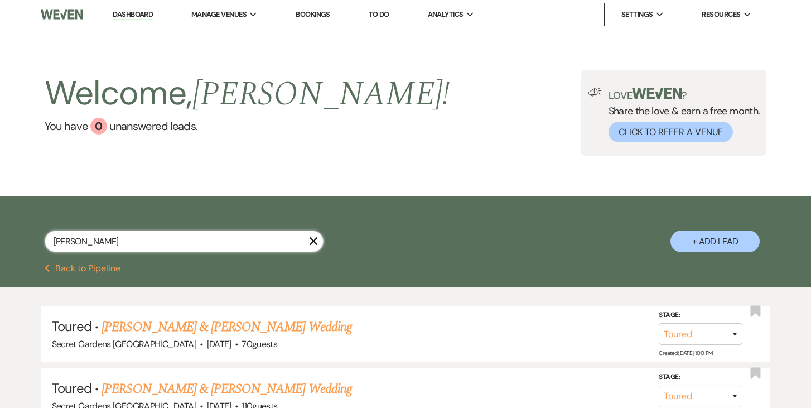
select select "1"
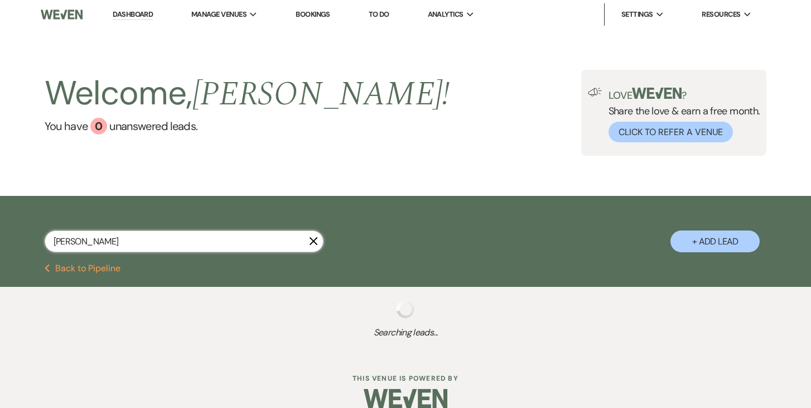
type input "[PERSON_NAME]"
select select "5"
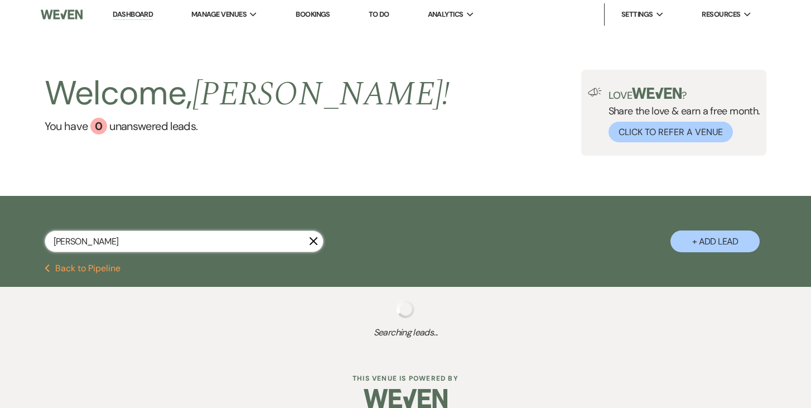
select select "8"
select select "1"
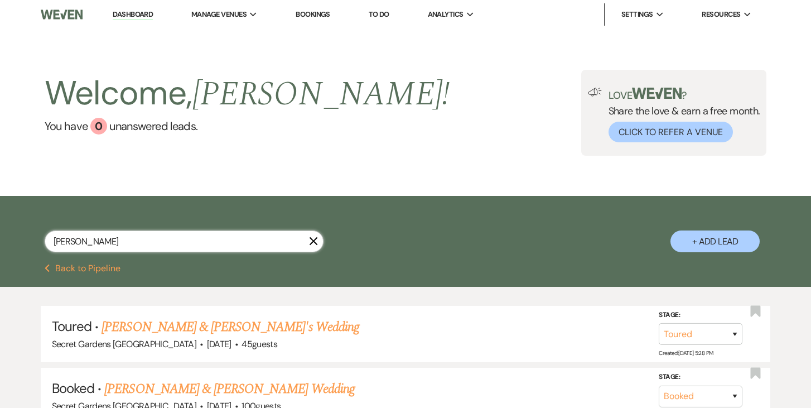
type input "[PERSON_NAME]"
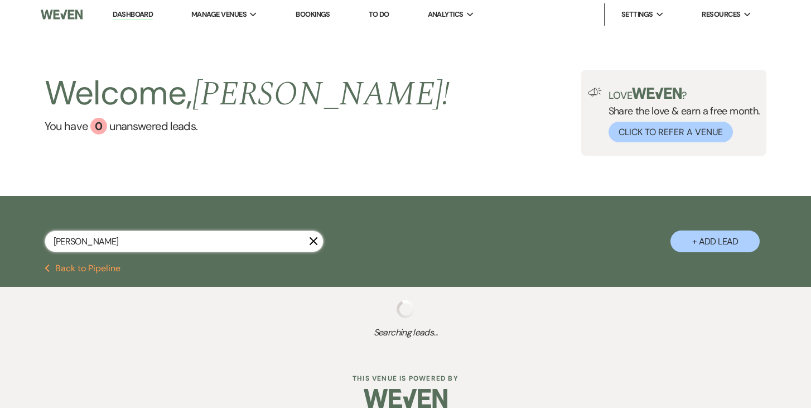
select select "5"
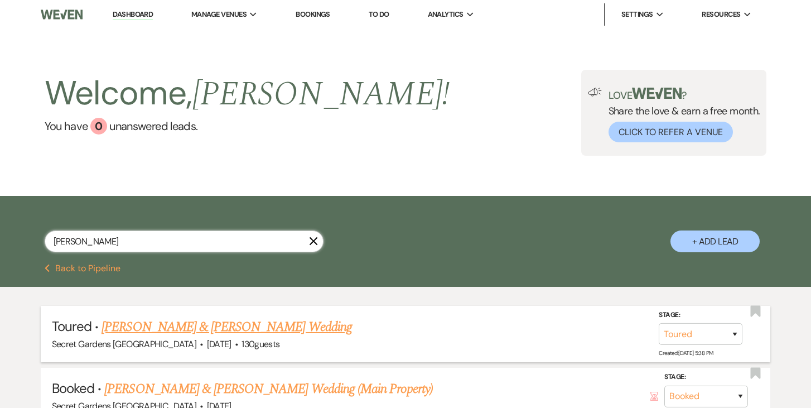
scroll to position [106, 0]
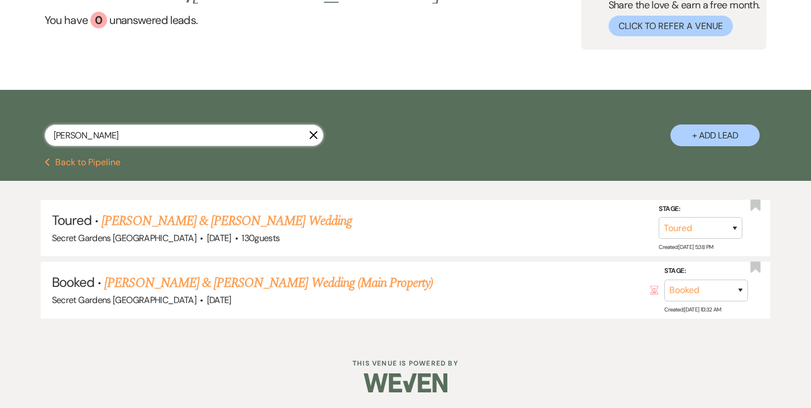
type input "[PERSON_NAME]"
click at [378, 277] on link "[PERSON_NAME] & [PERSON_NAME] Wedding (Main Property)" at bounding box center [268, 283] width 328 height 20
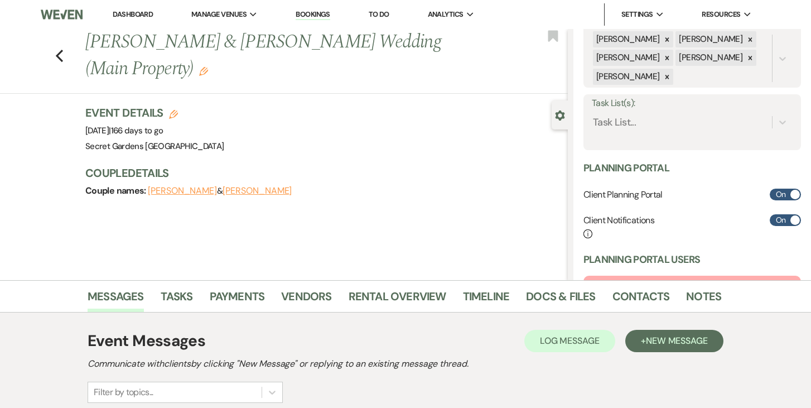
scroll to position [195, 0]
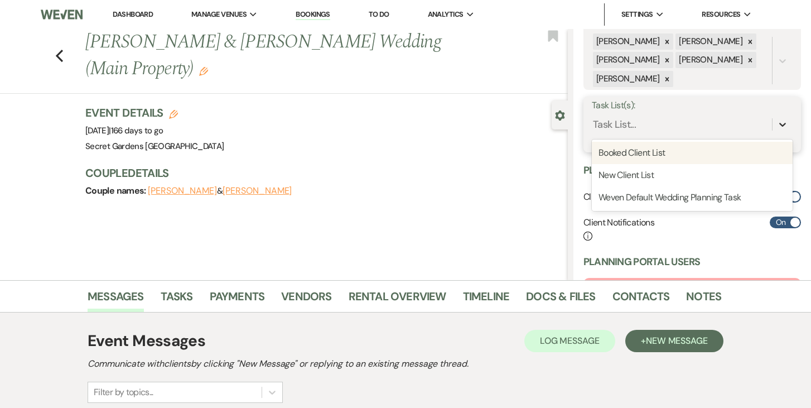
click at [783, 123] on icon at bounding box center [782, 124] width 11 height 11
click at [762, 152] on div "Booked Client List" at bounding box center [692, 153] width 201 height 22
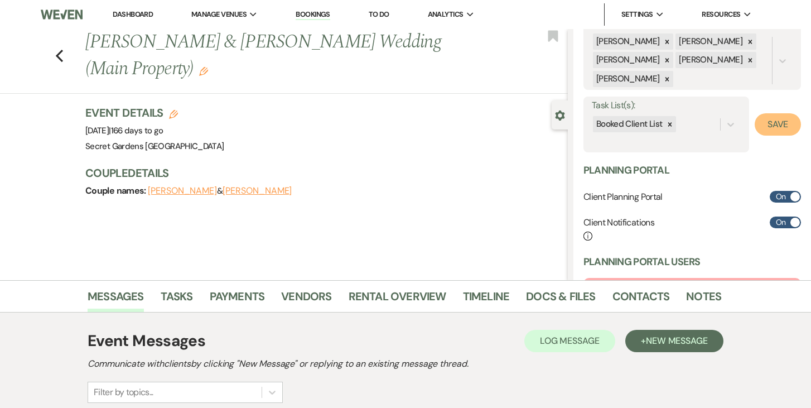
click at [775, 125] on button "Save" at bounding box center [778, 124] width 46 height 22
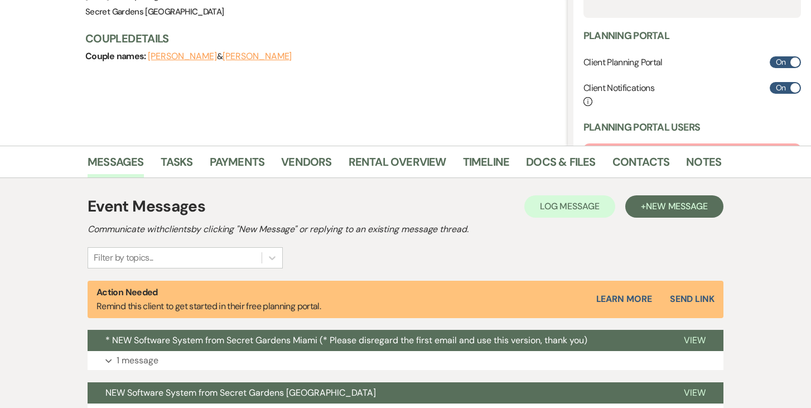
scroll to position [237, 0]
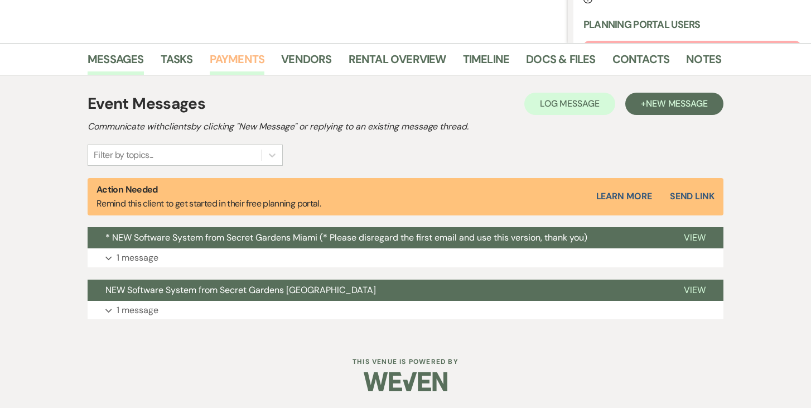
click at [241, 57] on link "Payments" at bounding box center [237, 62] width 55 height 25
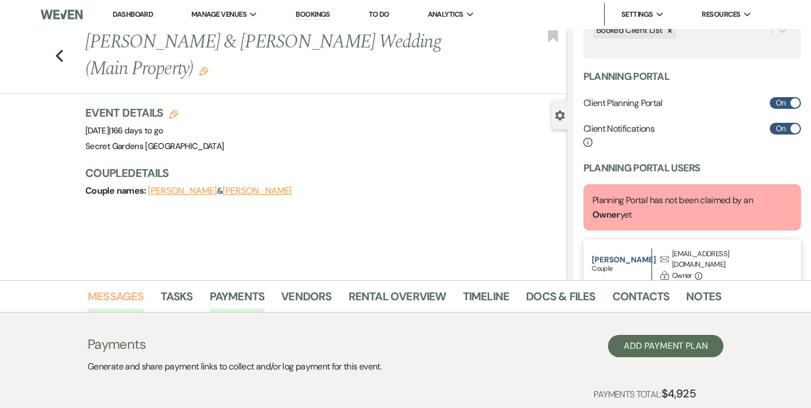
click at [115, 294] on link "Messages" at bounding box center [116, 299] width 56 height 25
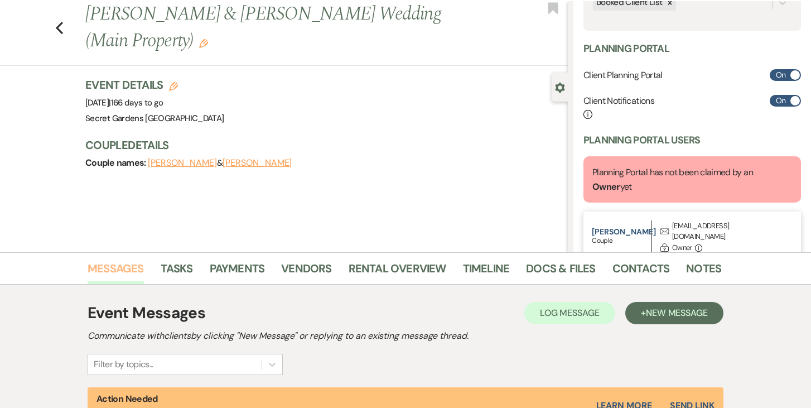
scroll to position [157, 0]
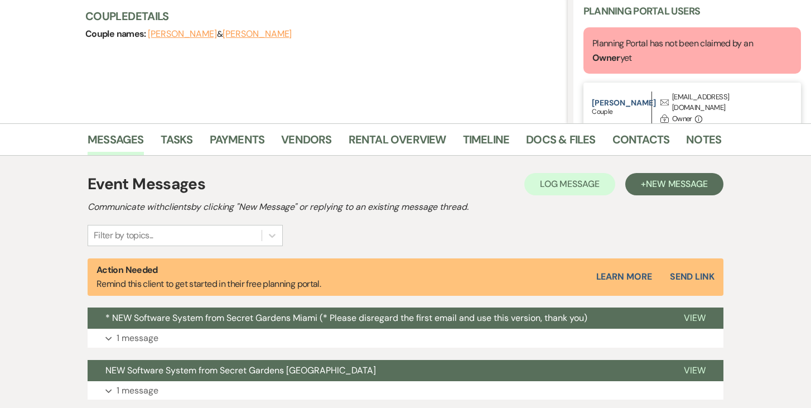
click at [689, 274] on button "Send Link" at bounding box center [692, 276] width 45 height 9
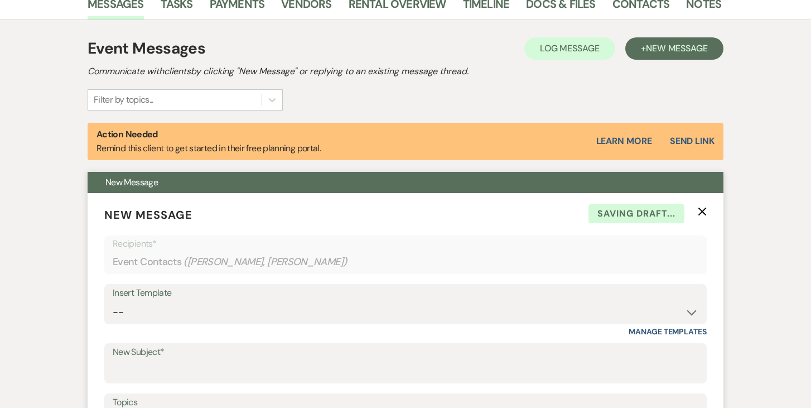
scroll to position [293, 0]
select select "14"
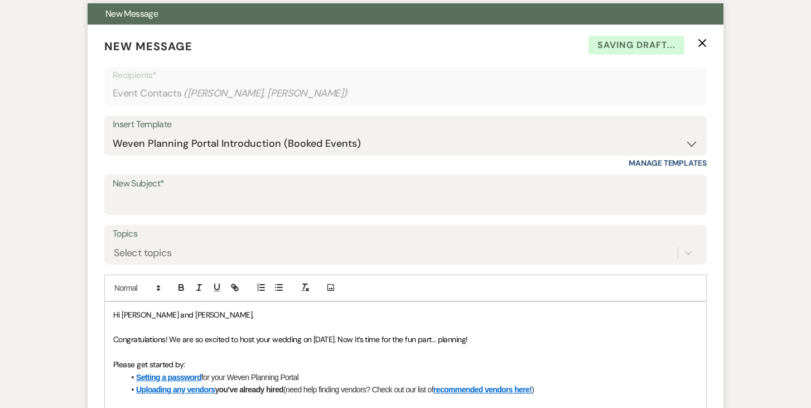
scroll to position [462, 0]
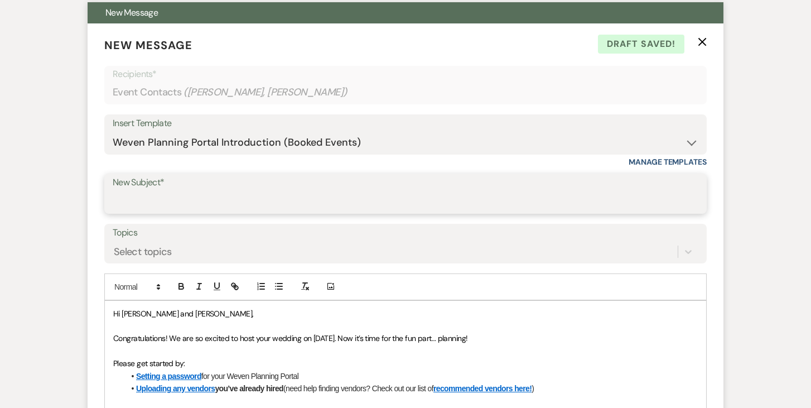
click at [206, 200] on input "New Subject*" at bounding box center [406, 202] width 586 height 22
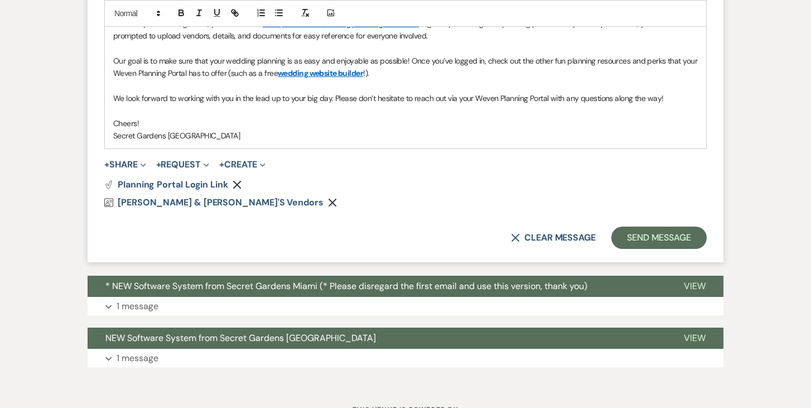
scroll to position [925, 0]
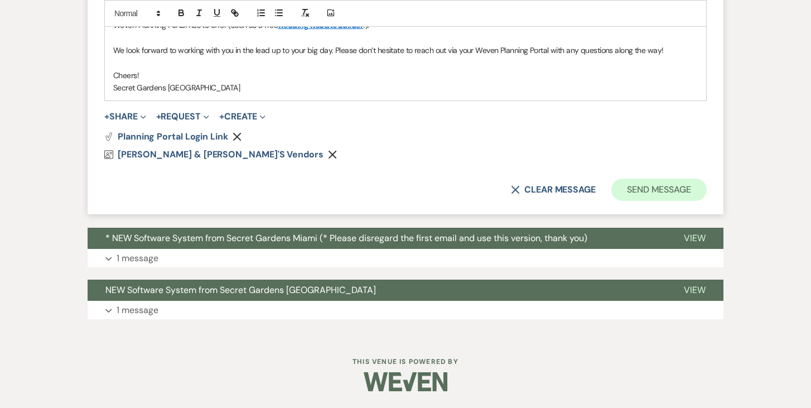
type input "Please register"
click at [640, 186] on button "Send Message" at bounding box center [658, 189] width 95 height 22
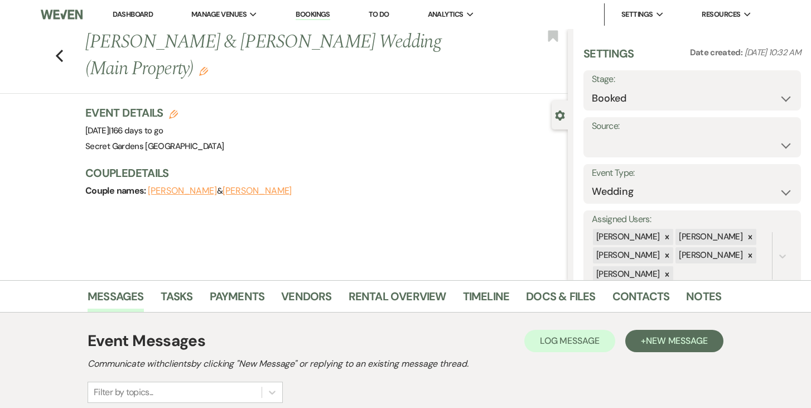
scroll to position [1, 0]
click at [128, 12] on link "Dashboard" at bounding box center [133, 13] width 40 height 9
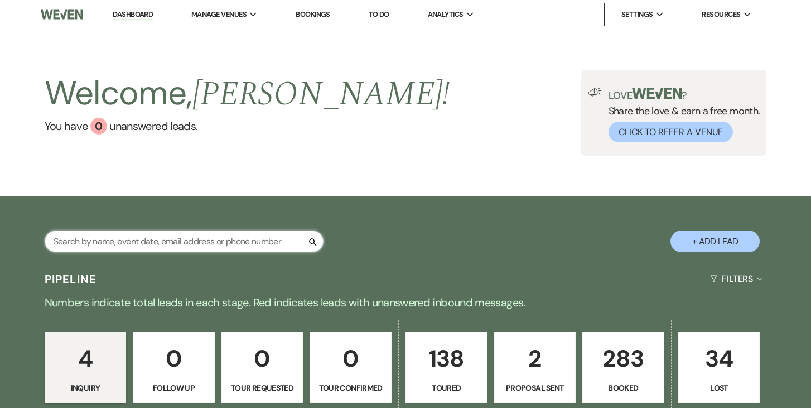
click at [189, 240] on input "text" at bounding box center [184, 241] width 279 height 22
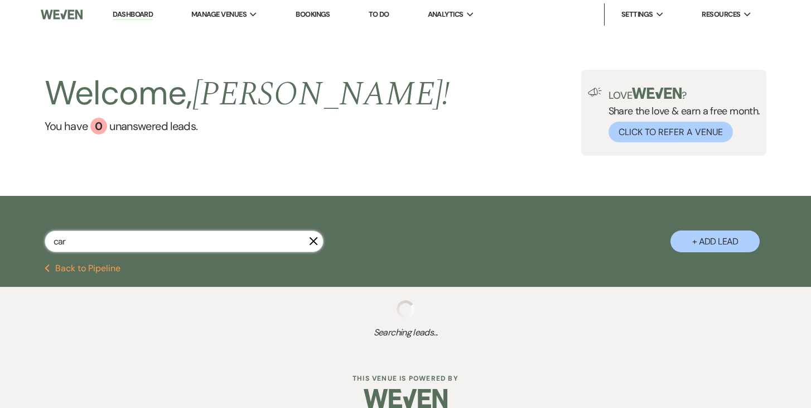
type input "[PERSON_NAME]"
select select "5"
select select "8"
select select "11"
select select "5"
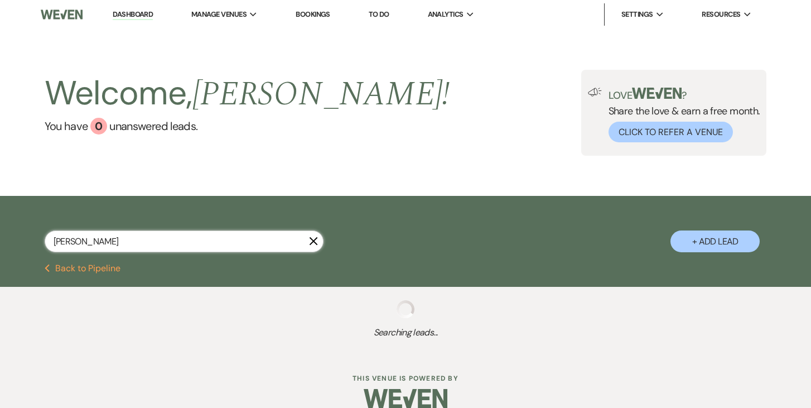
select select "8"
select select "1"
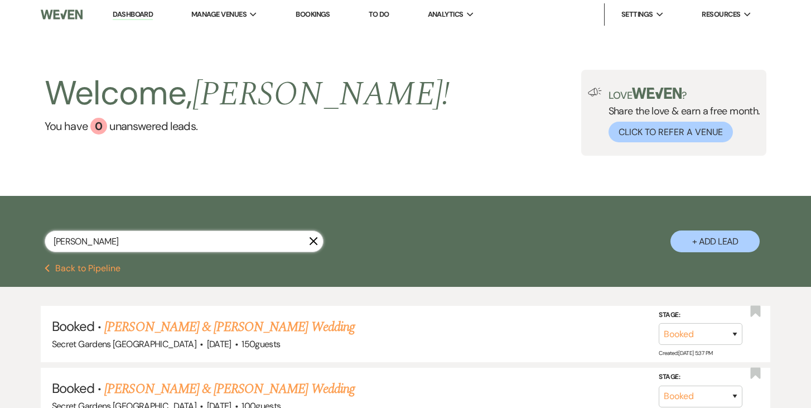
type input "carlz"
select select "5"
select select "8"
select select "11"
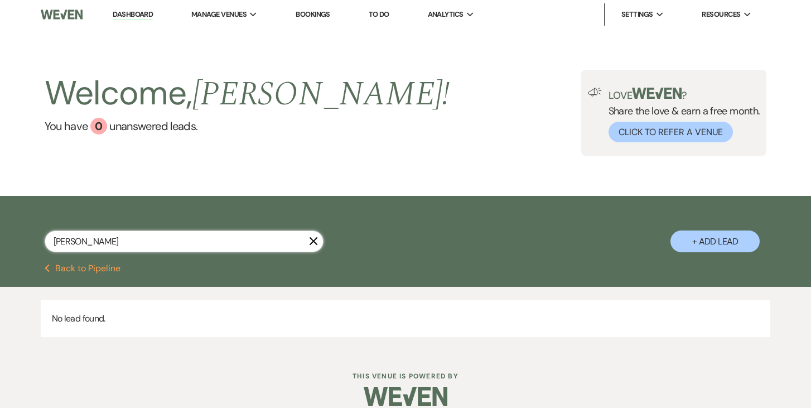
type input "[PERSON_NAME]"
select select "5"
select select "8"
select select "11"
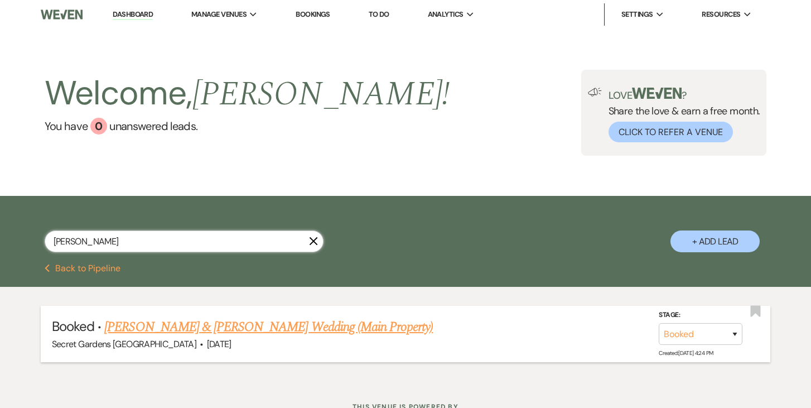
type input "[PERSON_NAME]"
click at [316, 322] on link "[PERSON_NAME] & [PERSON_NAME] Wedding (Main Property)" at bounding box center [268, 327] width 328 height 20
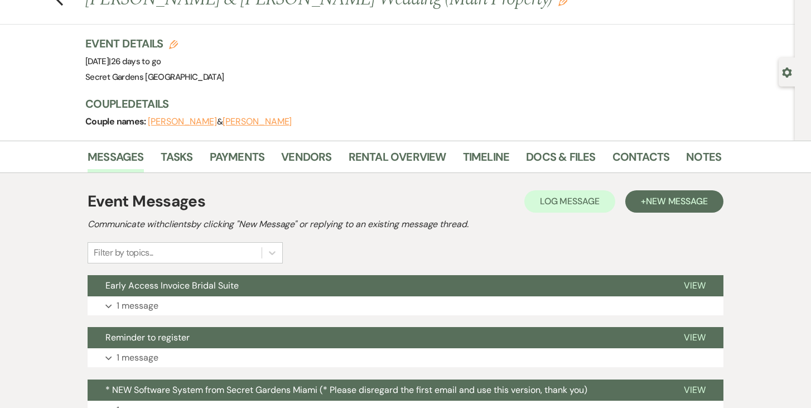
scroll to position [49, 0]
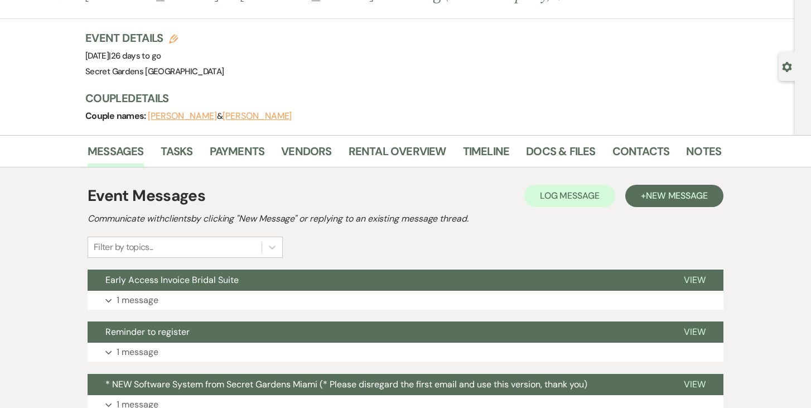
click at [780, 63] on div "Gear Settings" at bounding box center [789, 66] width 21 height 29
click at [786, 71] on use "button" at bounding box center [786, 67] width 9 height 10
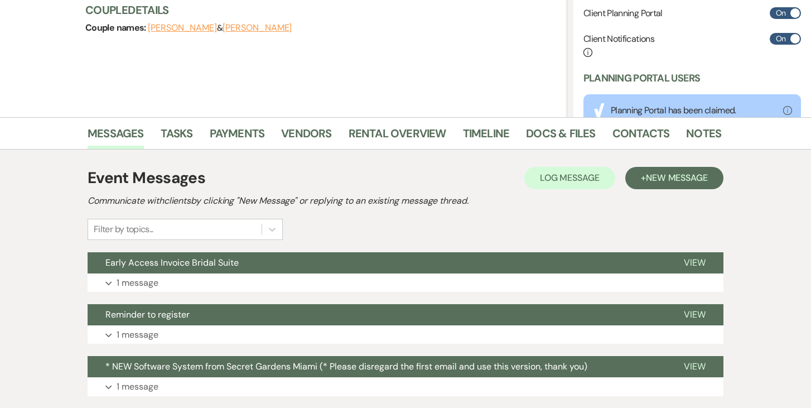
scroll to position [215, 0]
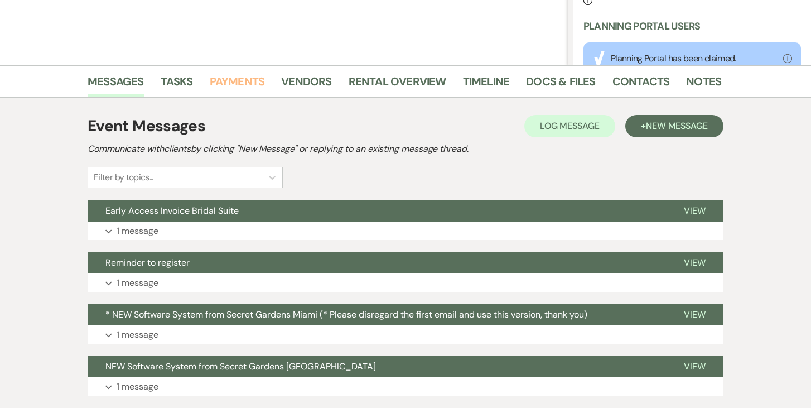
click at [240, 81] on link "Payments" at bounding box center [237, 84] width 55 height 25
